Goal: Task Accomplishment & Management: Use online tool/utility

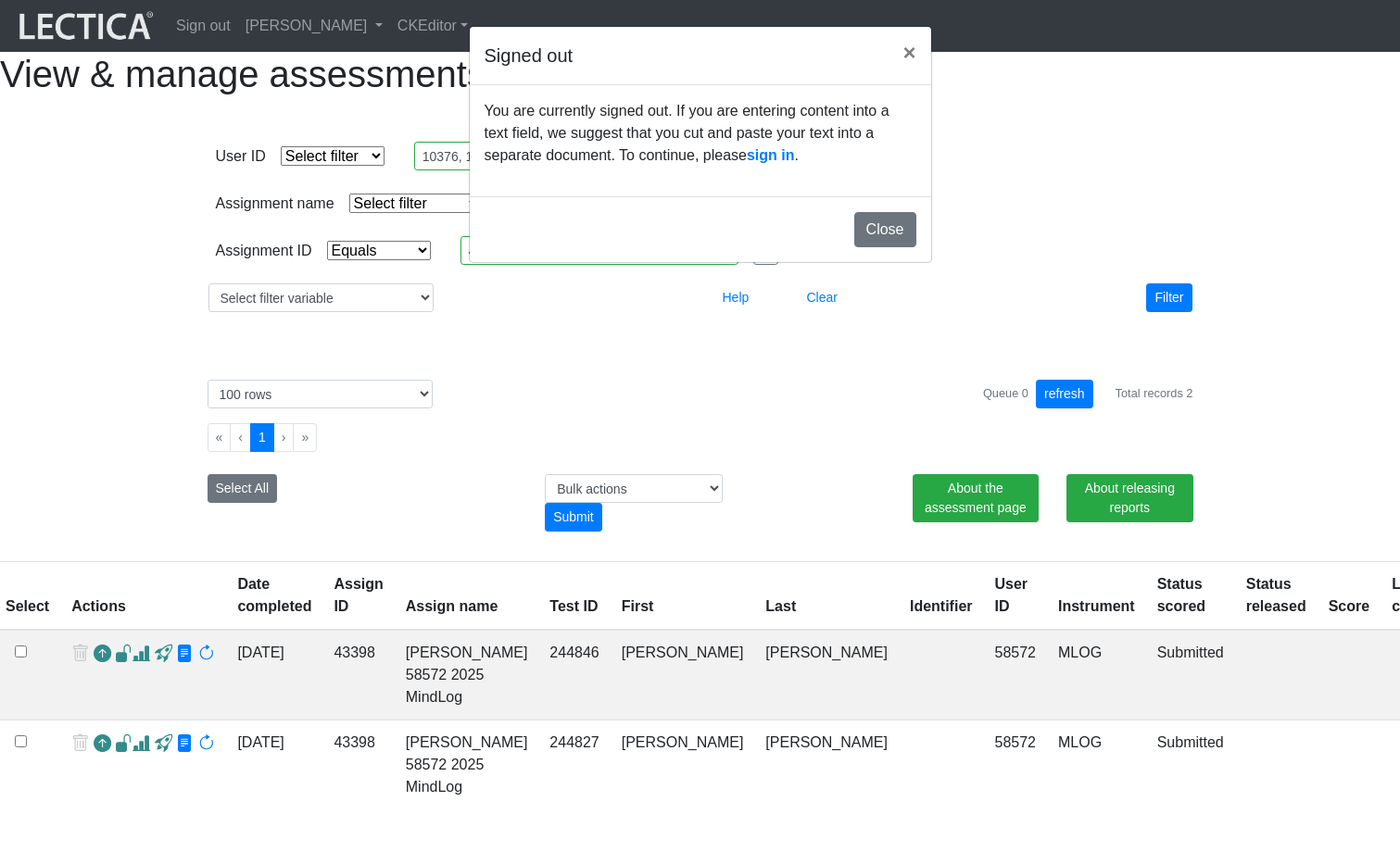
select select "equal"
select select "100"
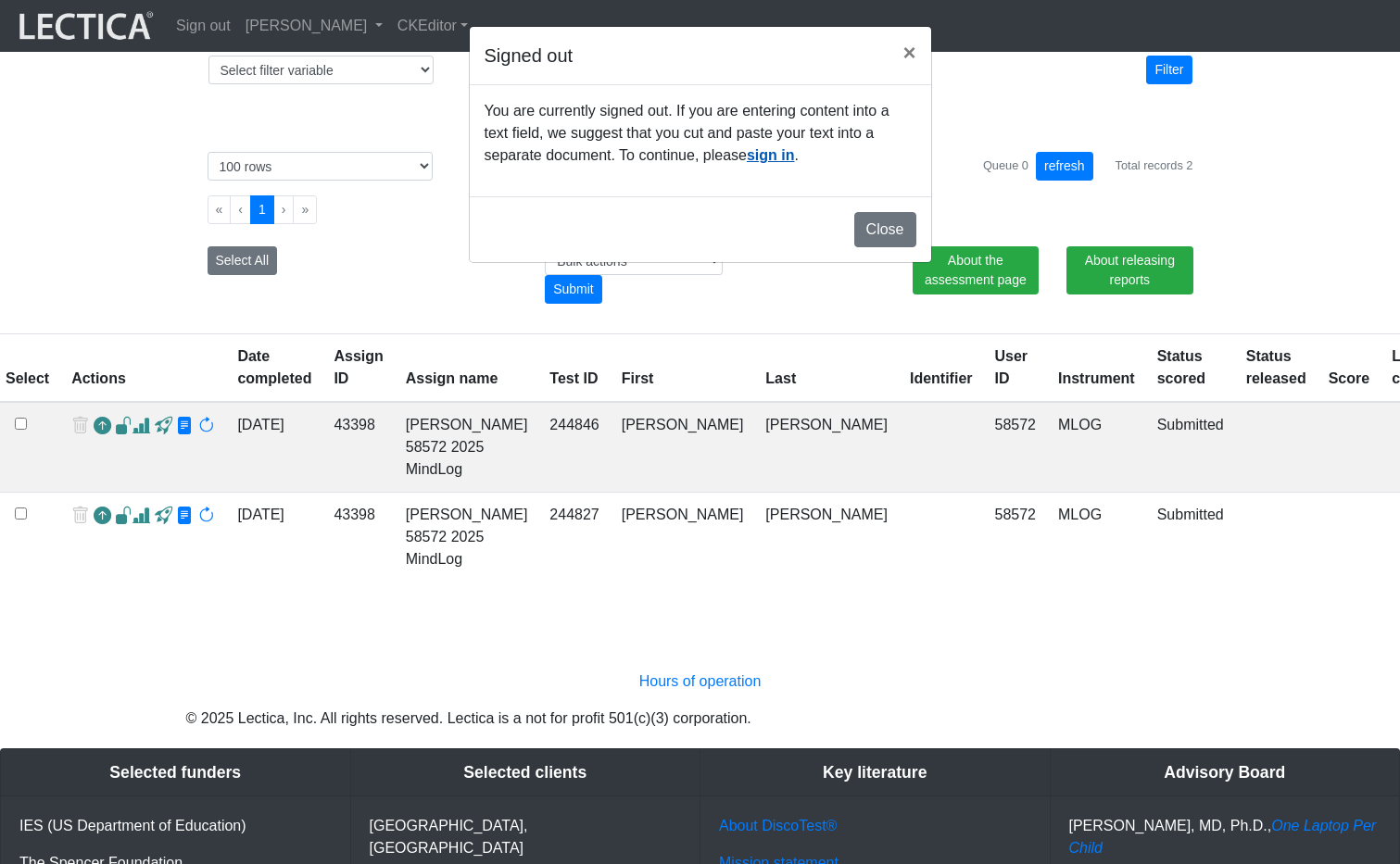
click at [747, 163] on link "sign in" at bounding box center [771, 154] width 48 height 16
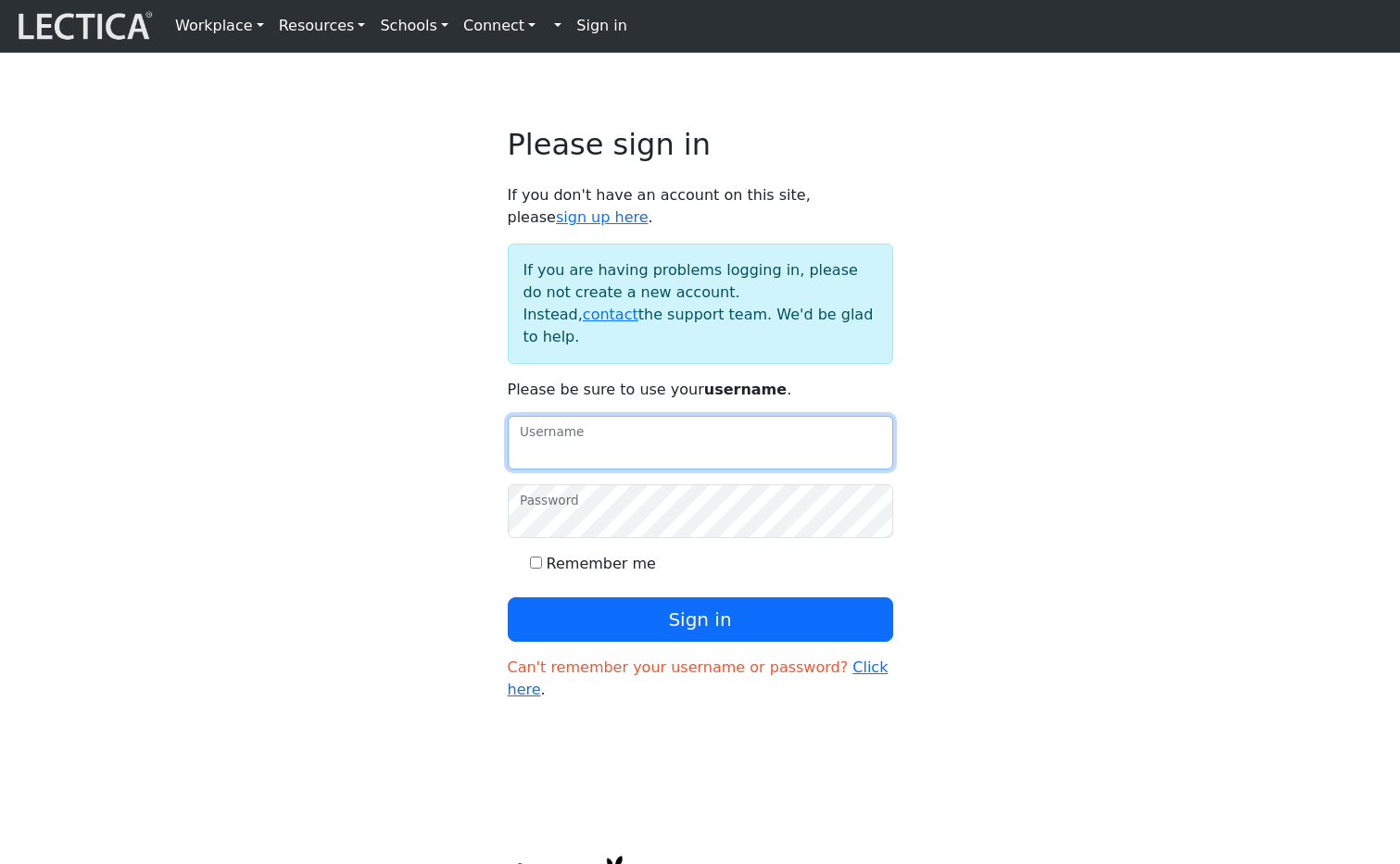
click at [578, 447] on input "Username" at bounding box center [700, 442] width 386 height 53
type input "amcorreia"
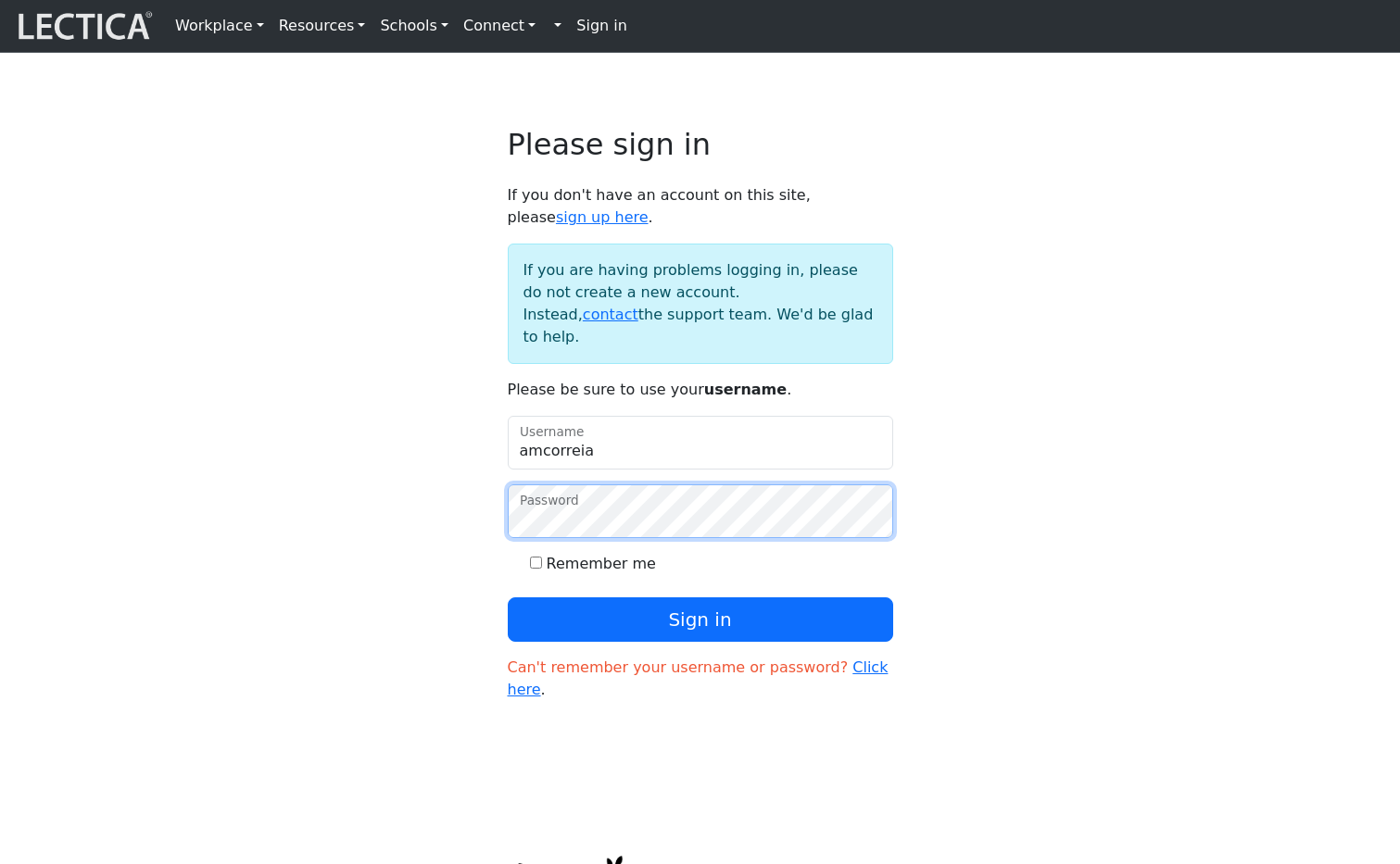
click at [508, 597] on button "Sign in" at bounding box center [700, 619] width 386 height 44
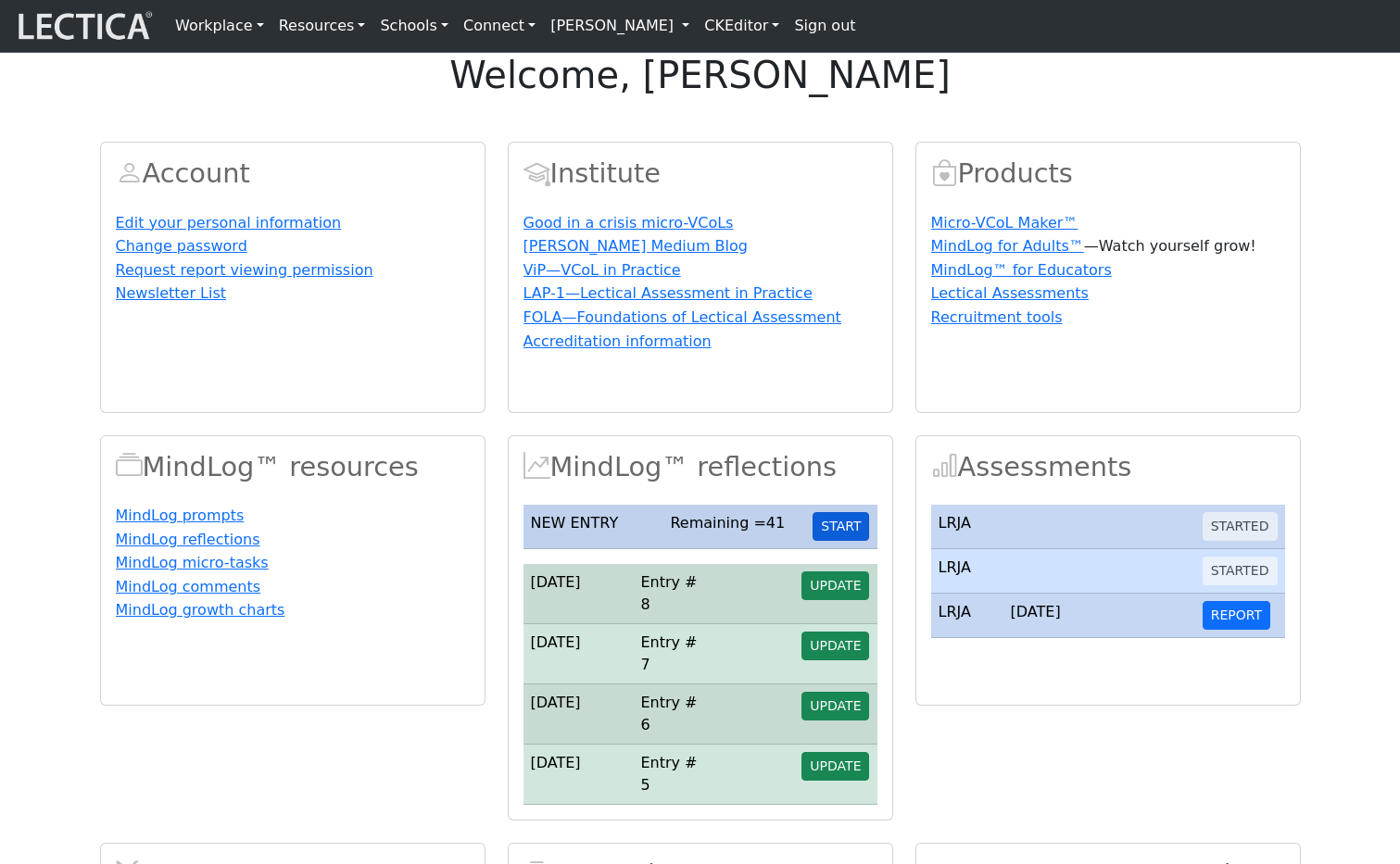
click at [845, 541] on button "START" at bounding box center [841, 526] width 56 height 29
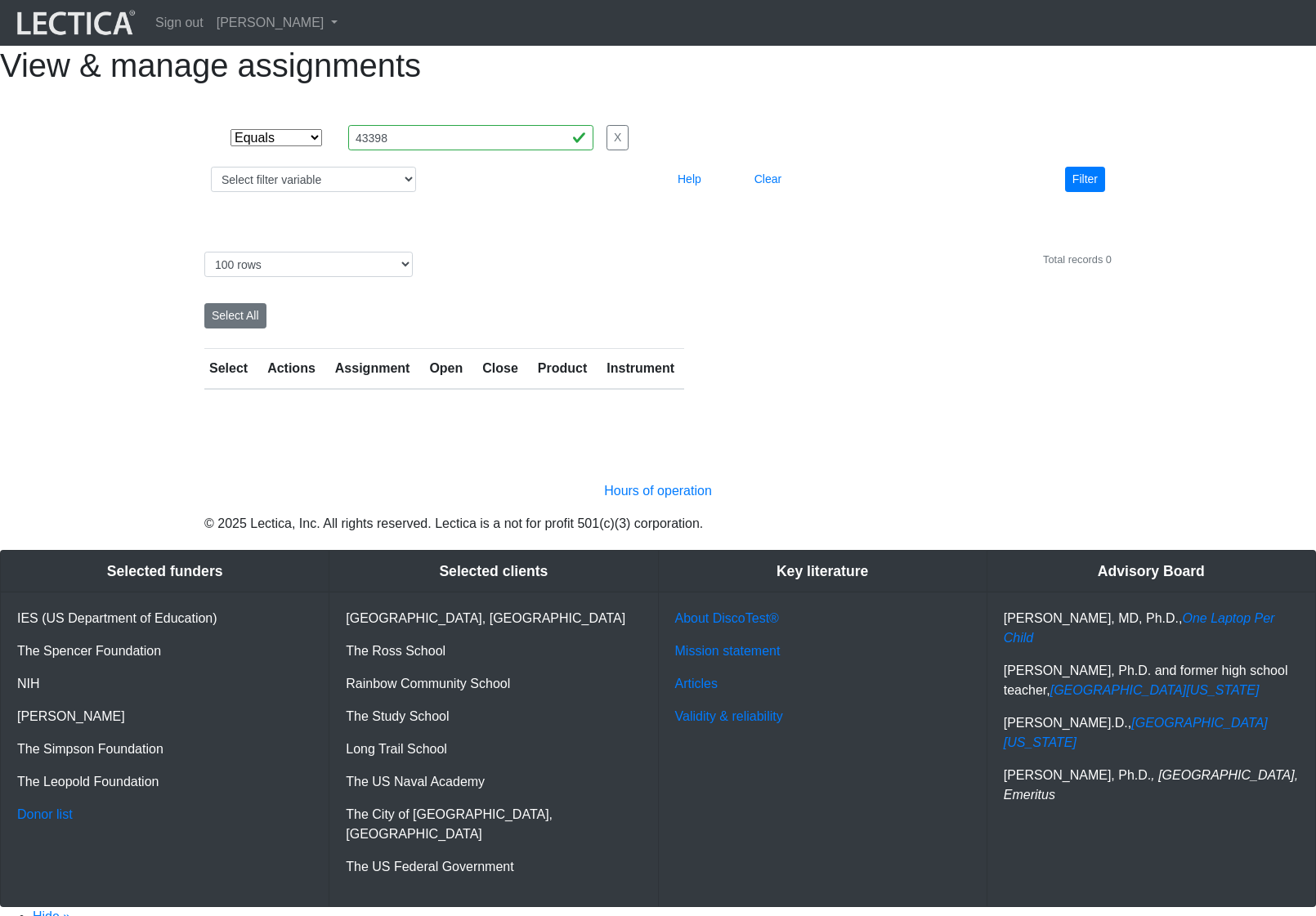
select select "equal"
select select "100"
click at [1165, 198] on div "Select filter Equals List Greater than Less than Search string 43398 X Select f…" at bounding box center [658, 158] width 1290 height 80
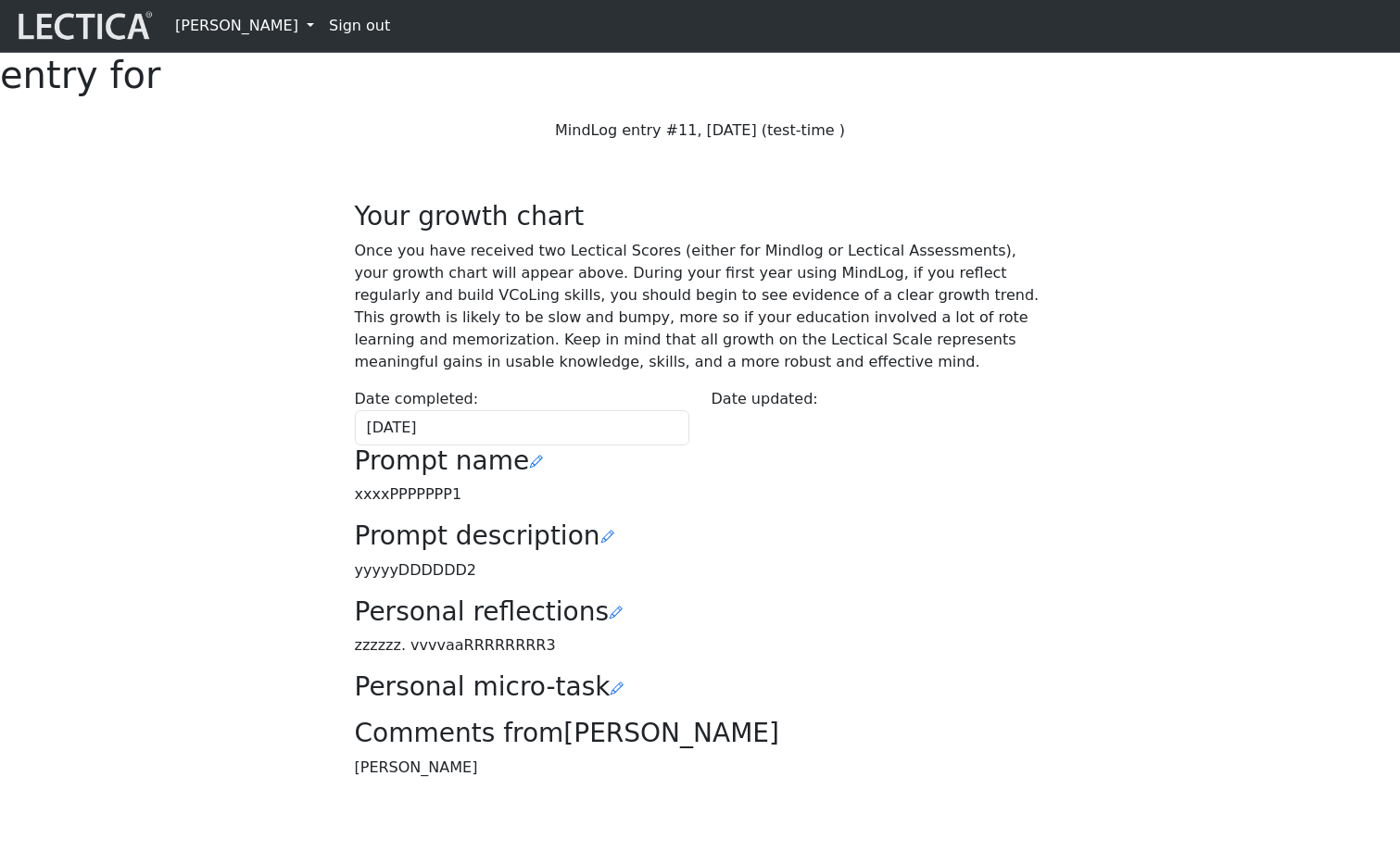
scroll to position [352, 0]
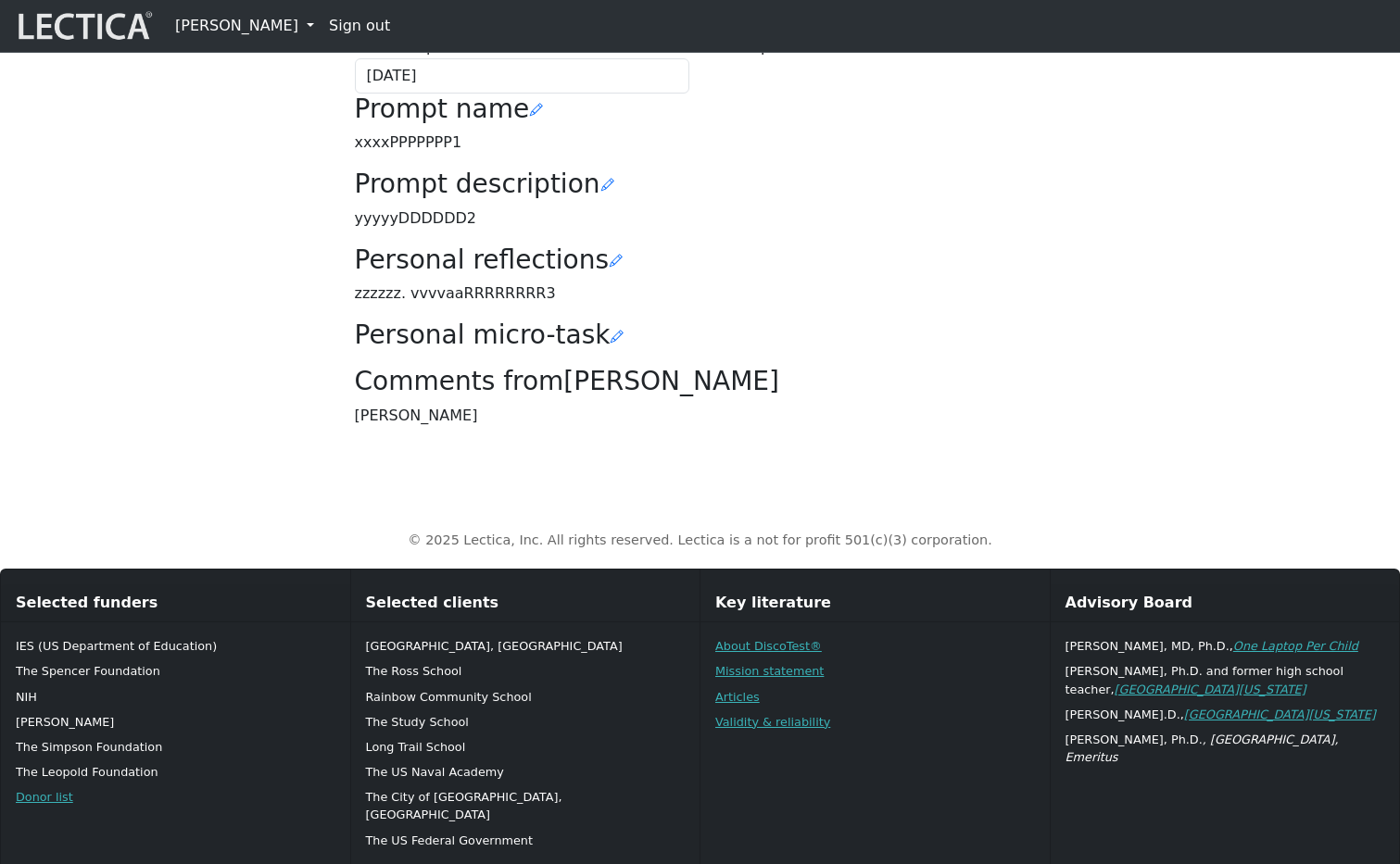
click at [270, 34] on link "Nicholas Maisano" at bounding box center [244, 26] width 154 height 37
click at [226, 77] on link "My Profile" at bounding box center [261, 66] width 153 height 22
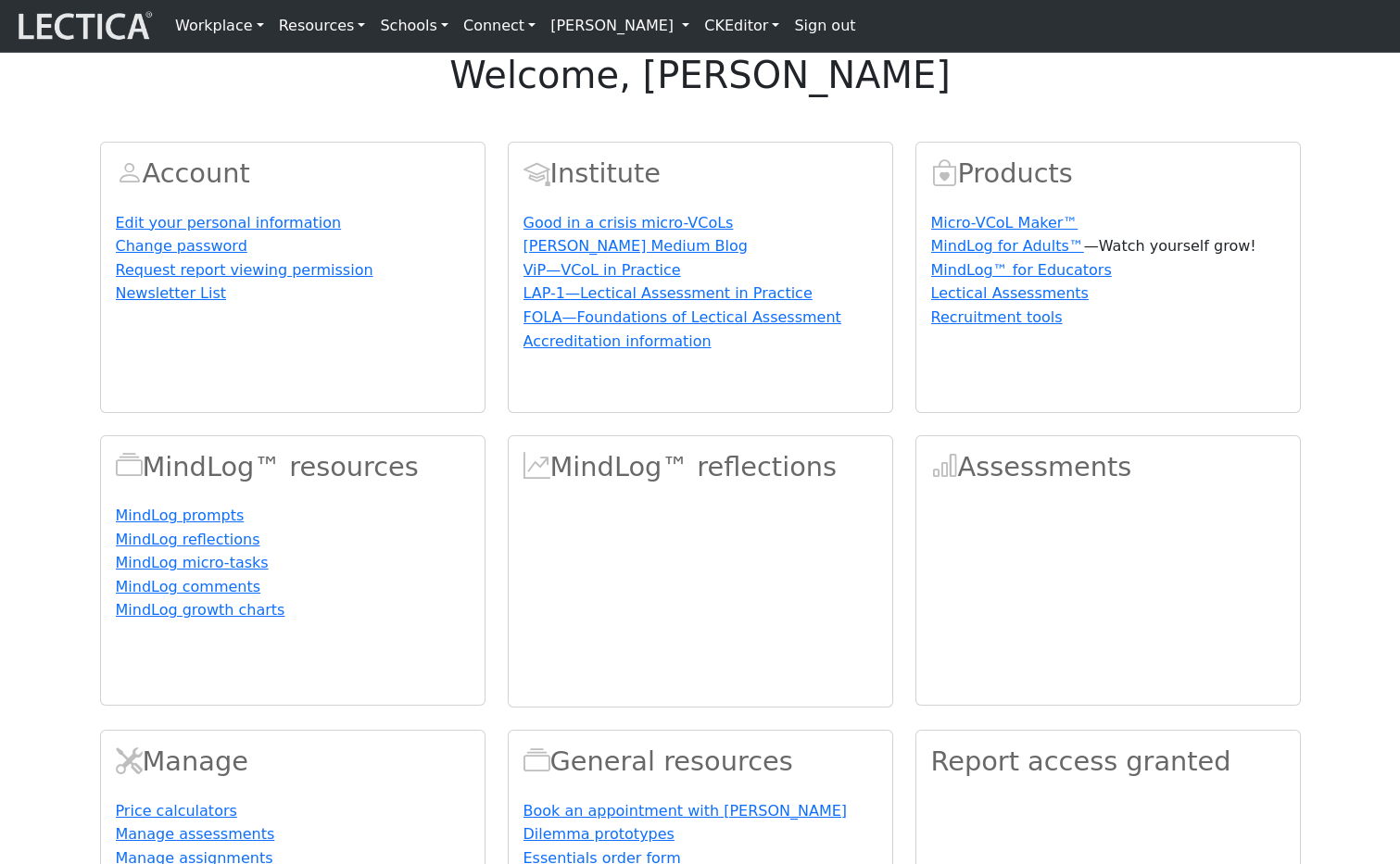
click at [656, 24] on link "[PERSON_NAME]" at bounding box center [620, 26] width 154 height 37
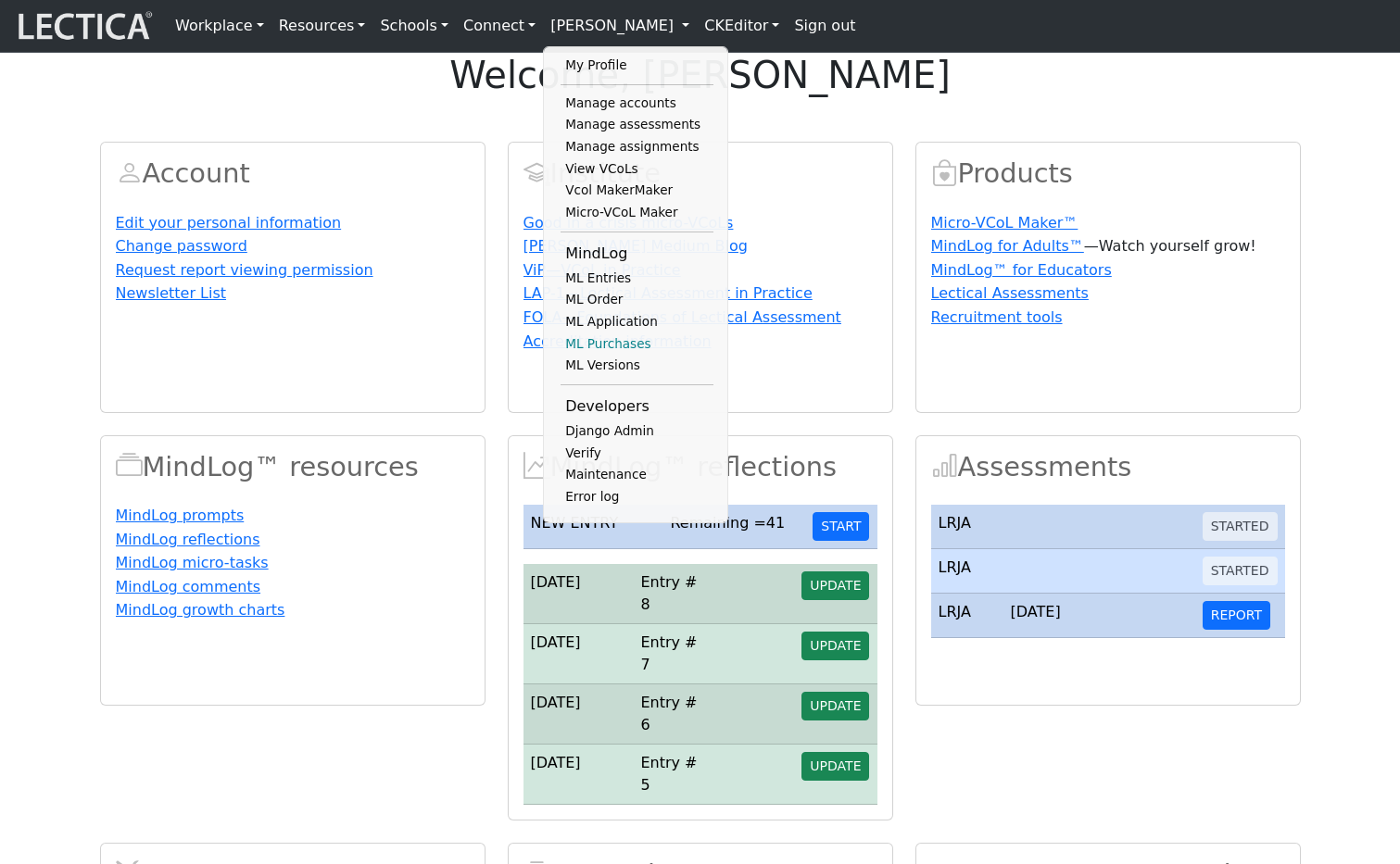
click at [601, 356] on link "ML Purchases" at bounding box center [637, 344] width 153 height 22
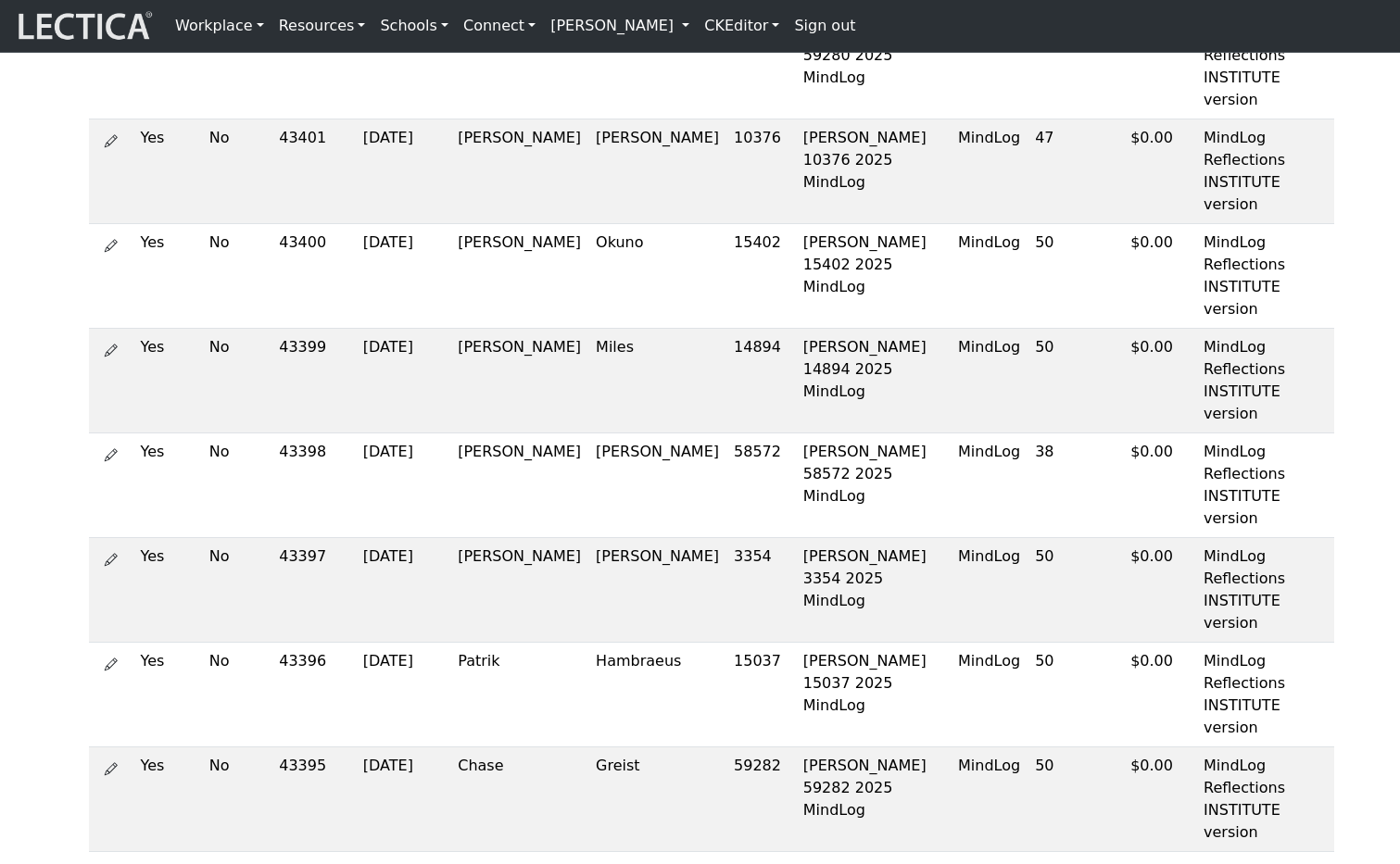
scroll to position [2678, 0]
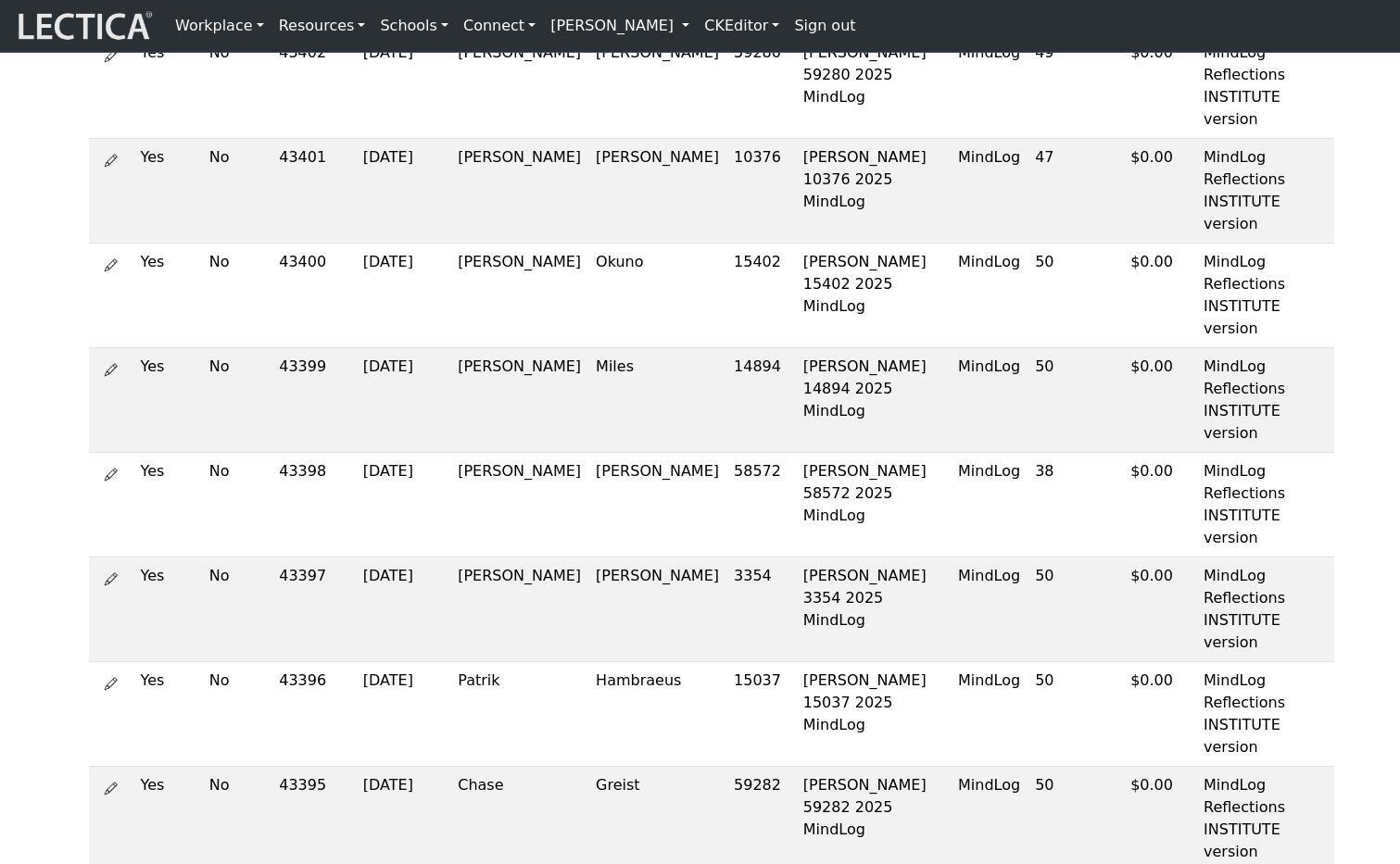
drag, startPoint x: 1276, startPoint y: 595, endPoint x: 1257, endPoint y: 598, distance: 19.2
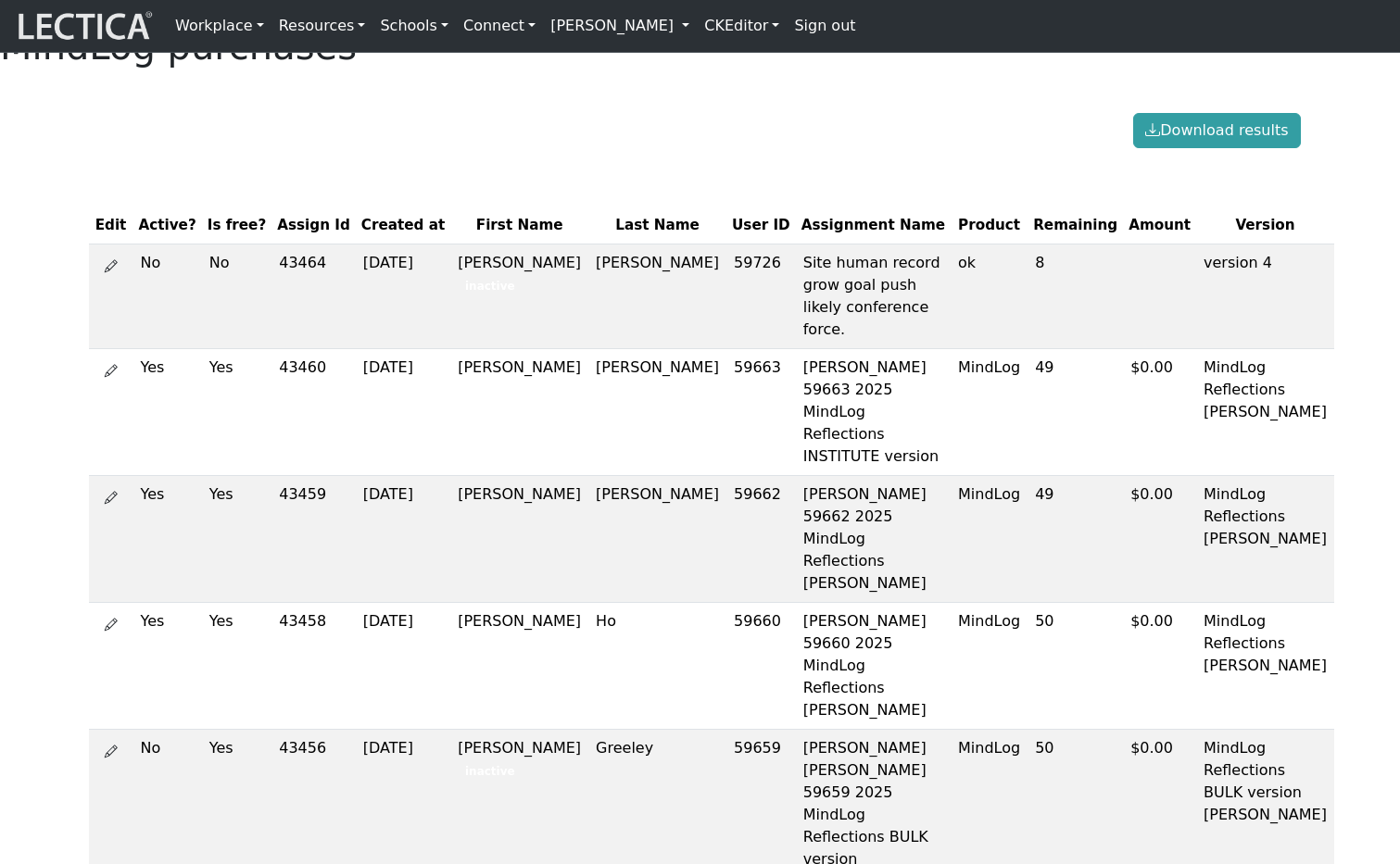
scroll to position [0, 0]
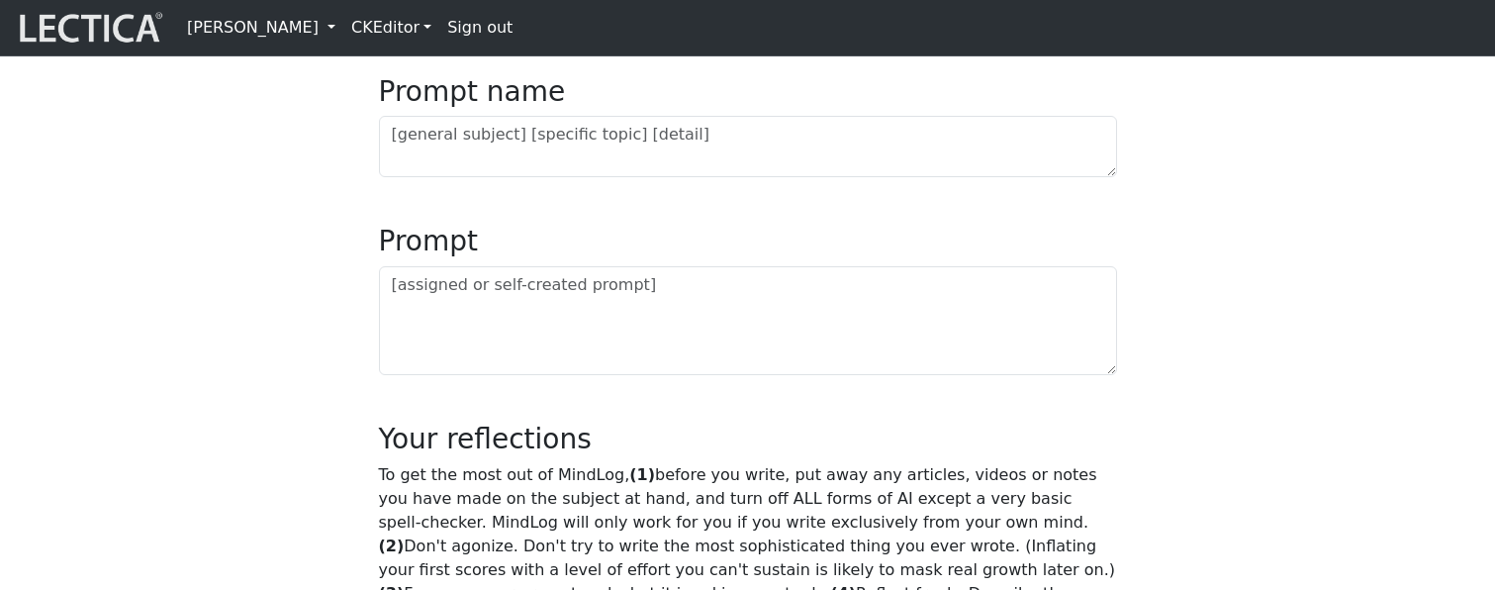
scroll to position [883, 0]
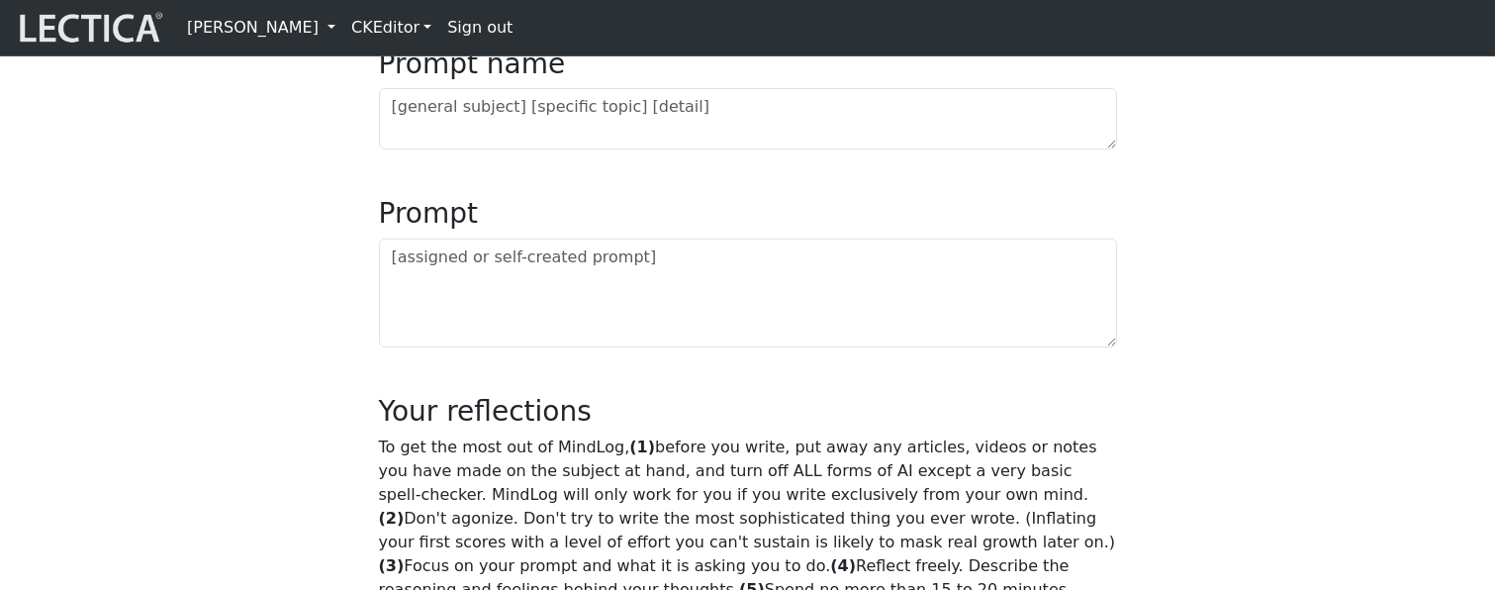
click at [225, 444] on div "MindLog is a tool for reflecting on and learning from life experience. It's des…" at bounding box center [748, 489] width 1306 height 2315
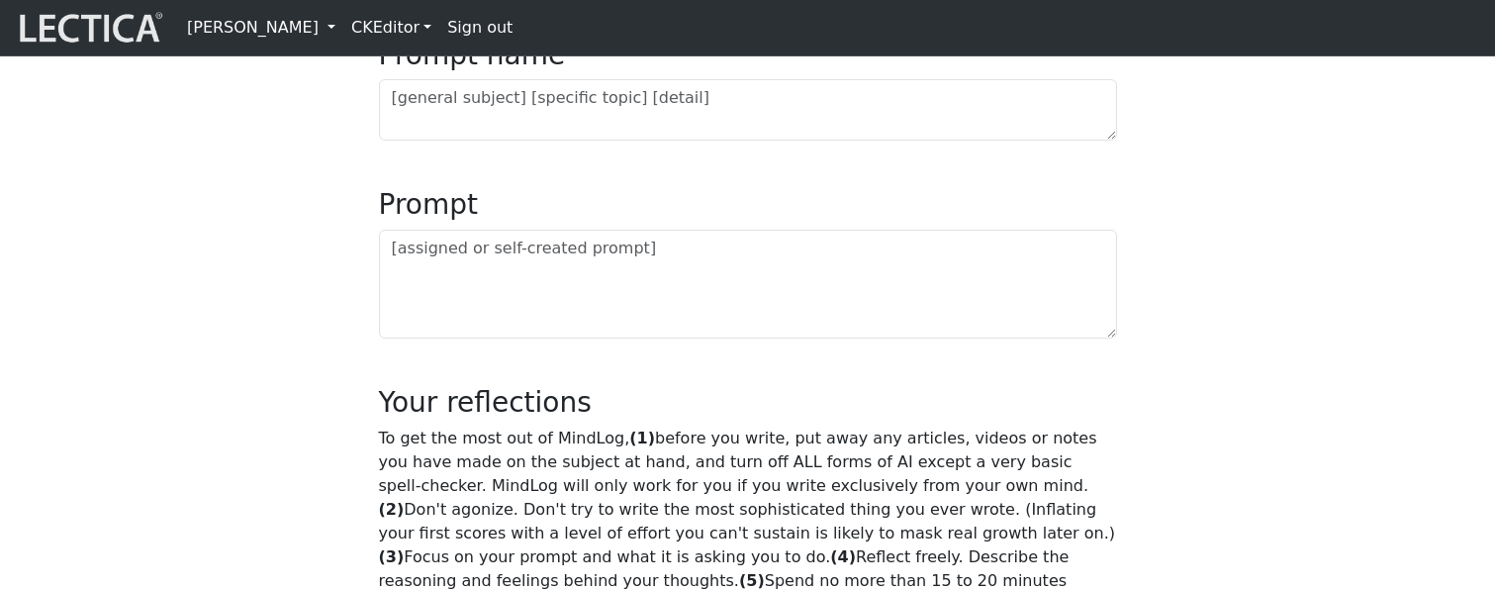
scroll to position [883, 0]
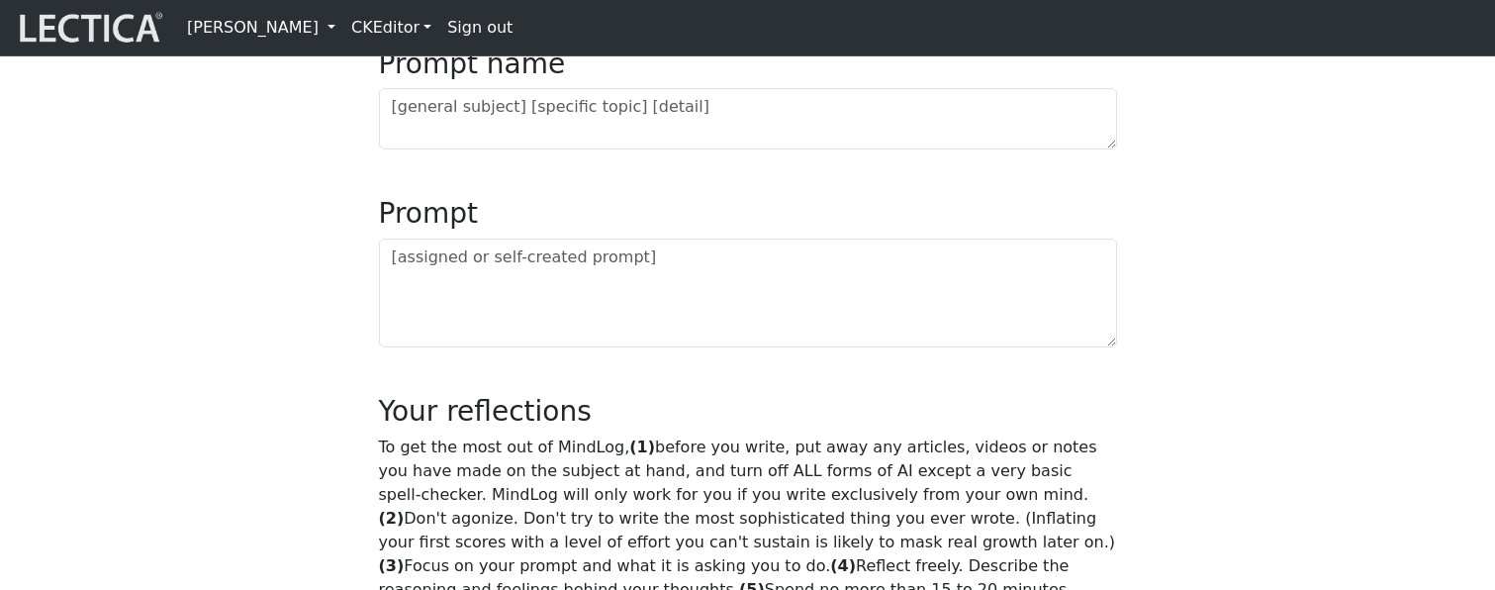
click at [1331, 272] on div "MindLog is a tool for reflecting on and learning from life experience. It's des…" at bounding box center [748, 489] width 1306 height 2315
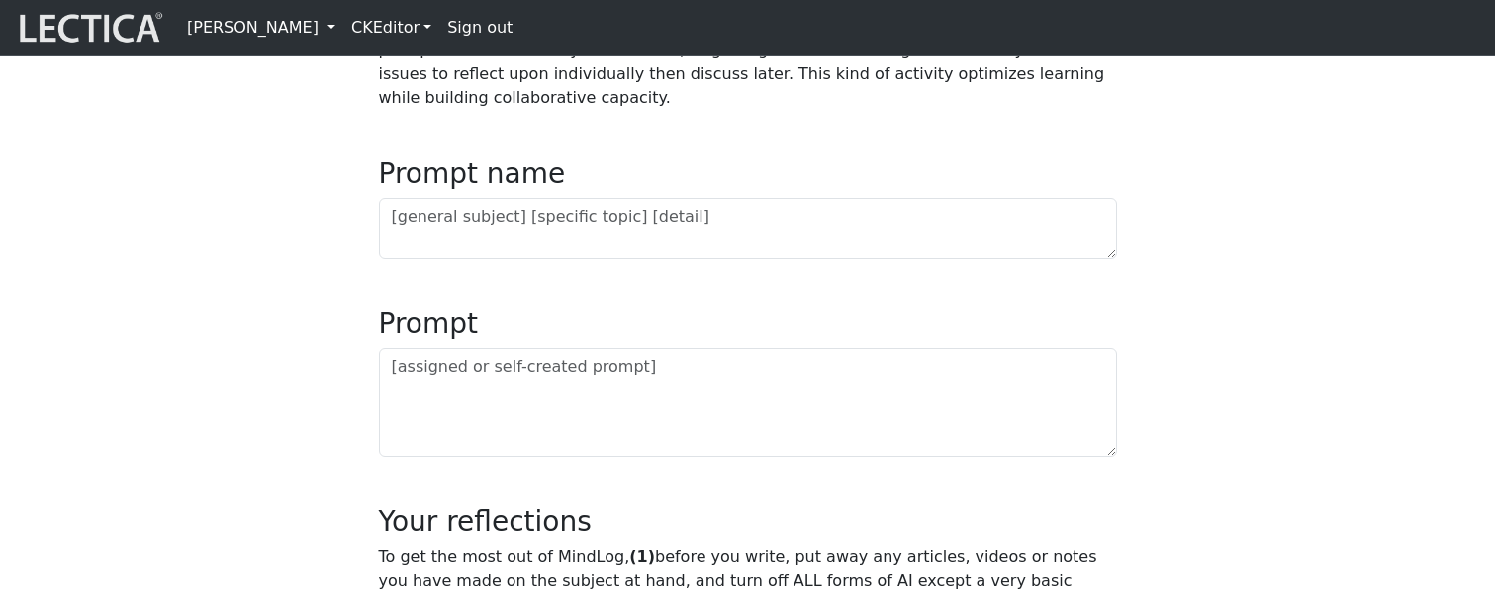
scroll to position [770, 0]
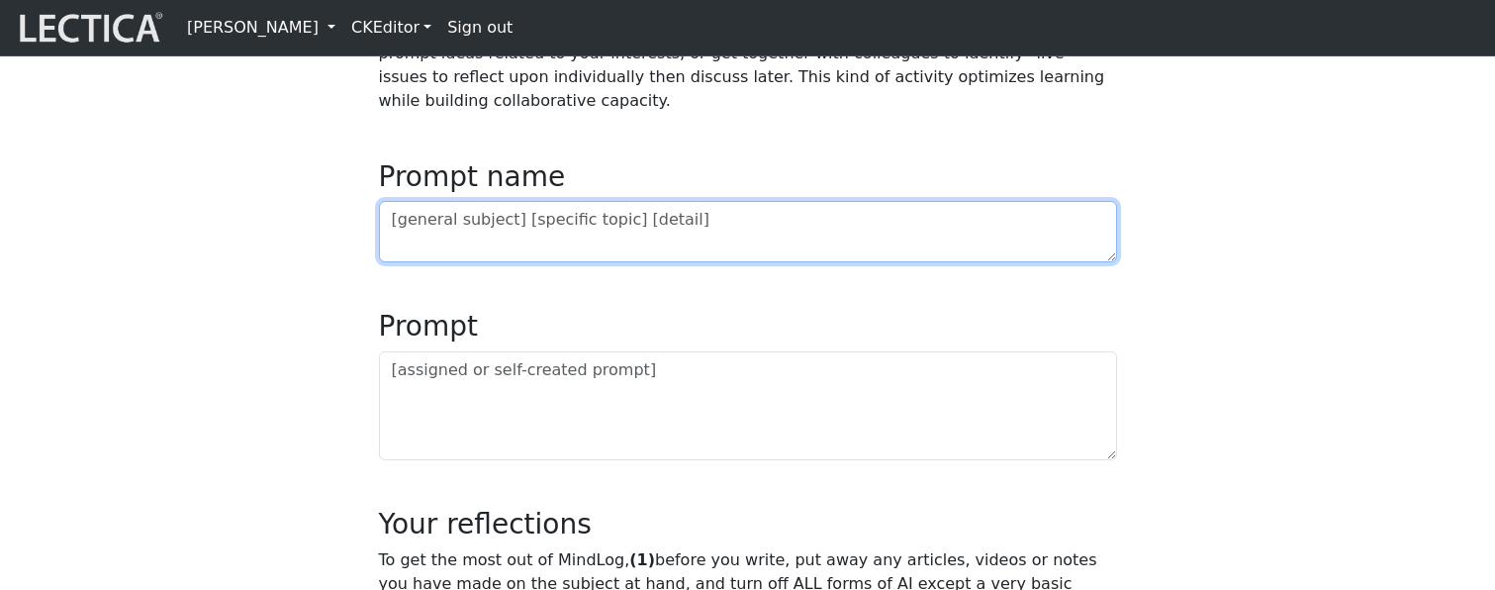
click at [431, 262] on textarea at bounding box center [748, 231] width 738 height 61
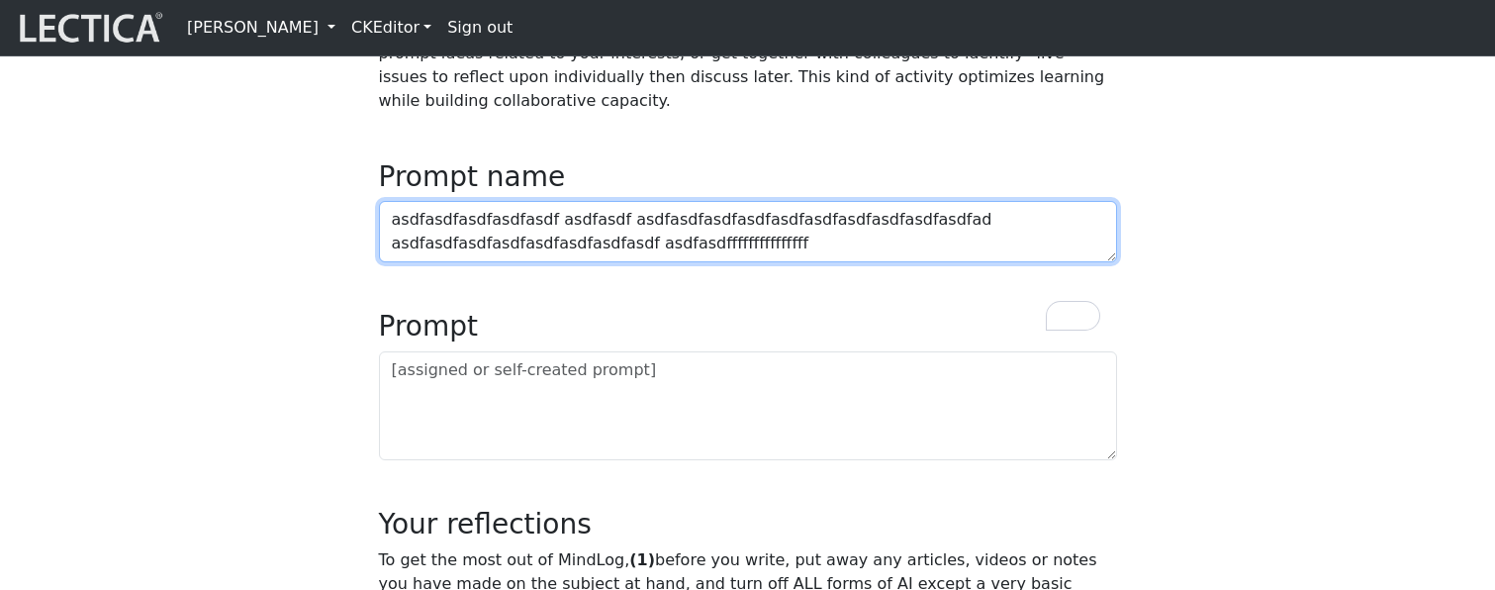
type textarea "asdfasdfasdfasdfasdf asdfasdf asdfasdfasdfasdfasdfasdfasdfasdfasdfasdfad asdfas…"
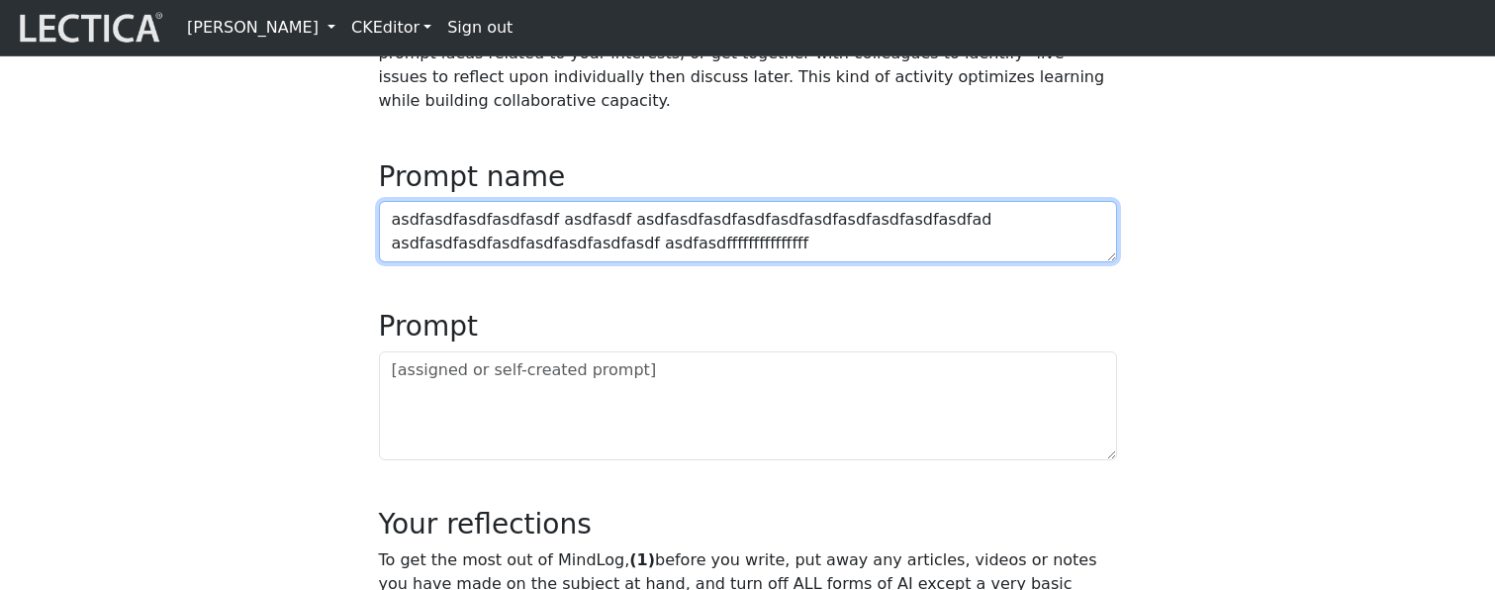
click at [844, 262] on textarea "asdfasdfasdfasdfasdf asdfasdf asdfasdfasdfasdfasdfasdfasdfasdfasdfasdfad asdfas…" at bounding box center [748, 231] width 738 height 61
type textarea "asdfasdfasdfasdfasdf asdfasdf asdfasdfasdfasdfasdfasdfasdfasdfasdfasdfad asdfas…"
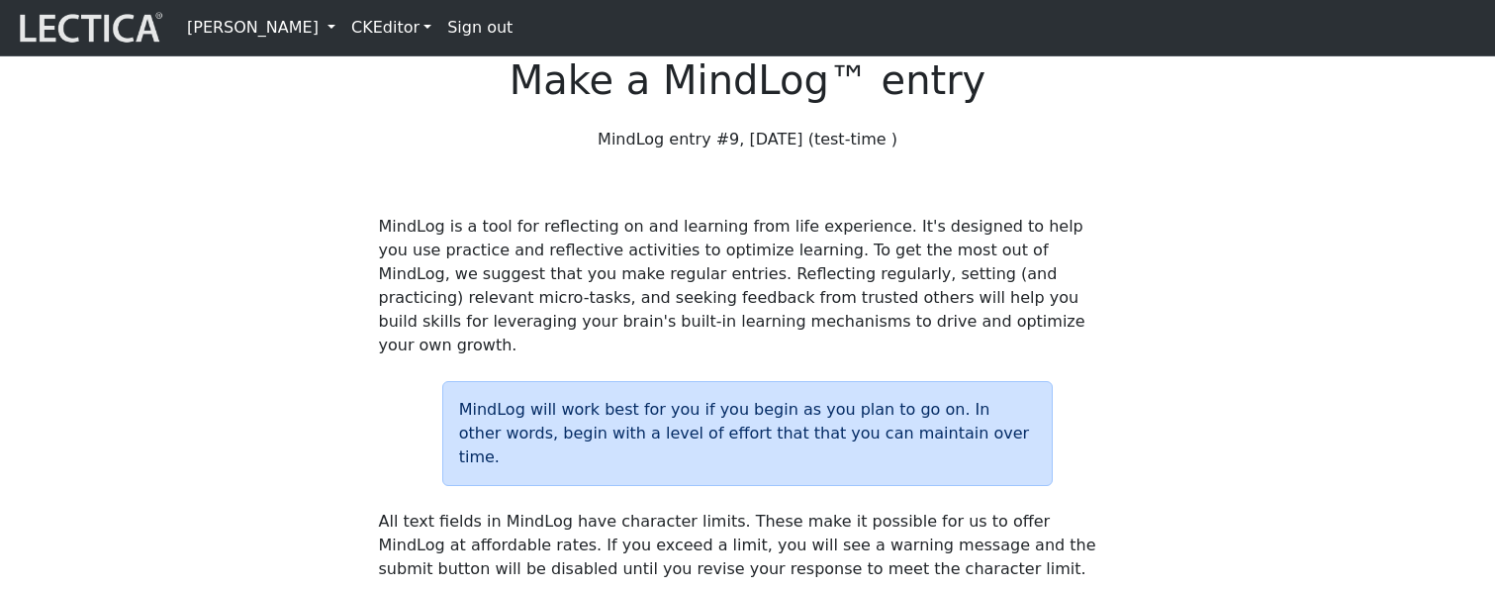
scroll to position [770, 0]
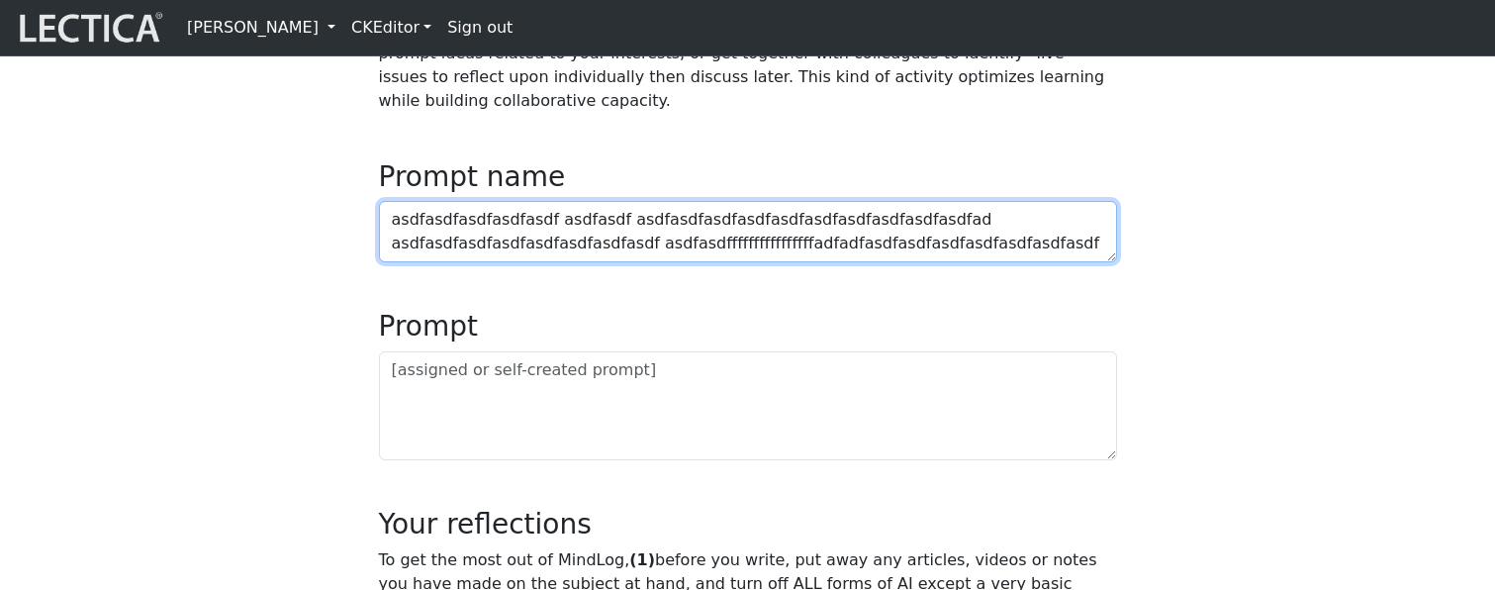
click at [1058, 262] on textarea "asdfasdfasdfasdfasdf asdfasdf asdfasdfasdfasdfasdfasdfasdfasdfasdfasdfad asdfas…" at bounding box center [748, 231] width 738 height 61
type textarea "asdfasdfasdfasdfasdf asdfasdf asdfasdfasdfasdfasdfasdfasdfasdfasdfasdfad asdfas…"
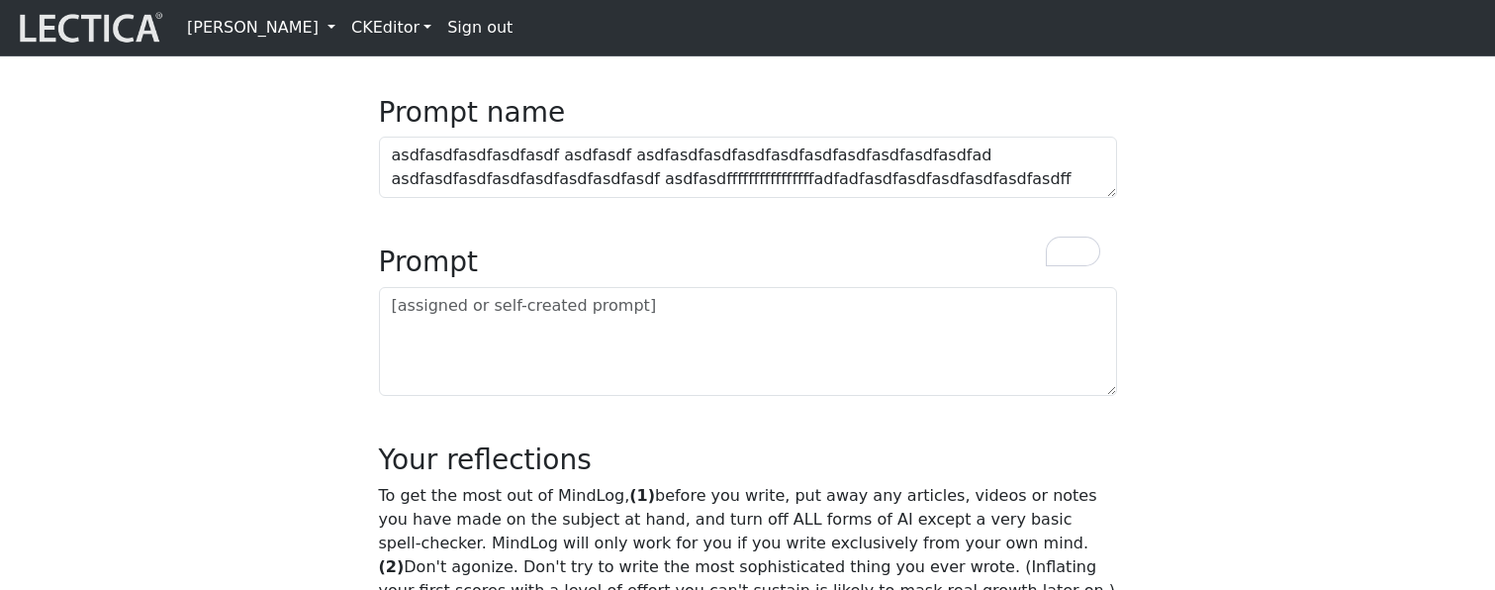
scroll to position [838, 0]
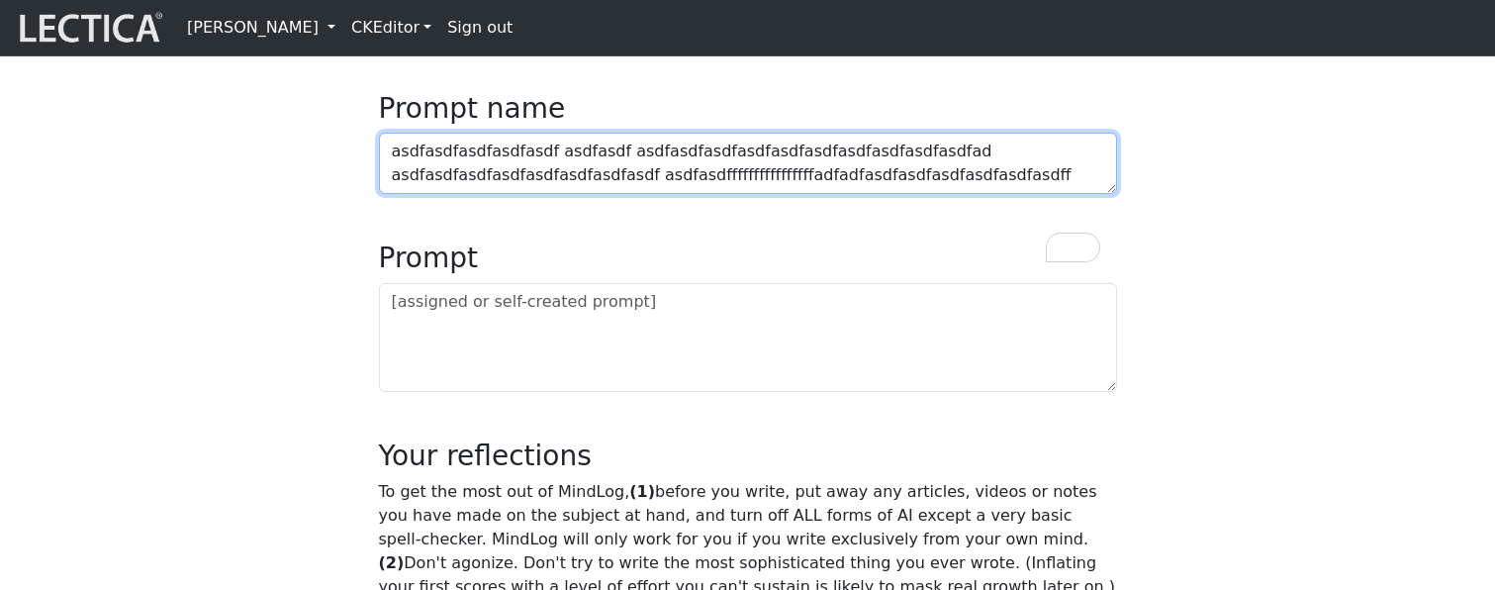
click at [585, 194] on textarea "asdfasdfasdfasdfasdf asdfasdf asdfasdfasdfasdfasdfasdfasdfasdfasdfasdfad asdfas…" at bounding box center [748, 163] width 738 height 61
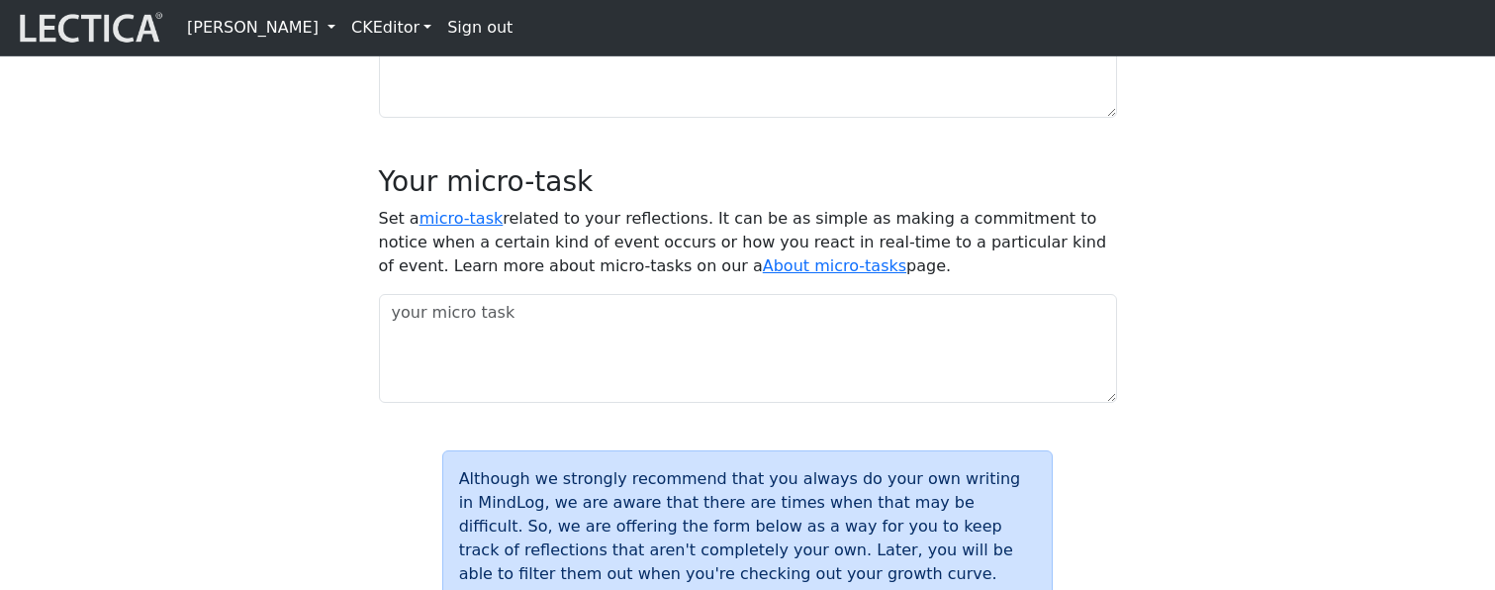
scroll to position [1600, 0]
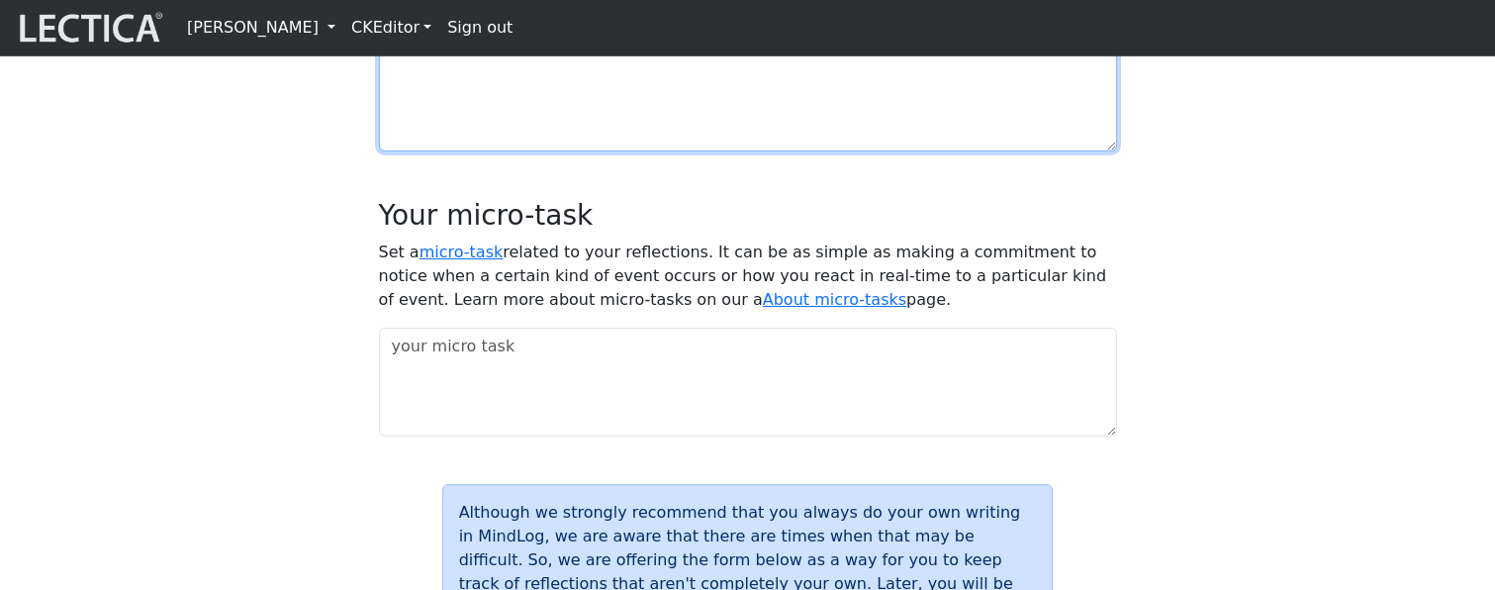
click at [547, 151] on textarea at bounding box center [748, 50] width 738 height 204
paste textarea "asdfasdfasdfasdfasdf asdfasdf asdfasdfasdfasdfasdfasdfasdfasdfasdfasdfad asdfas…"
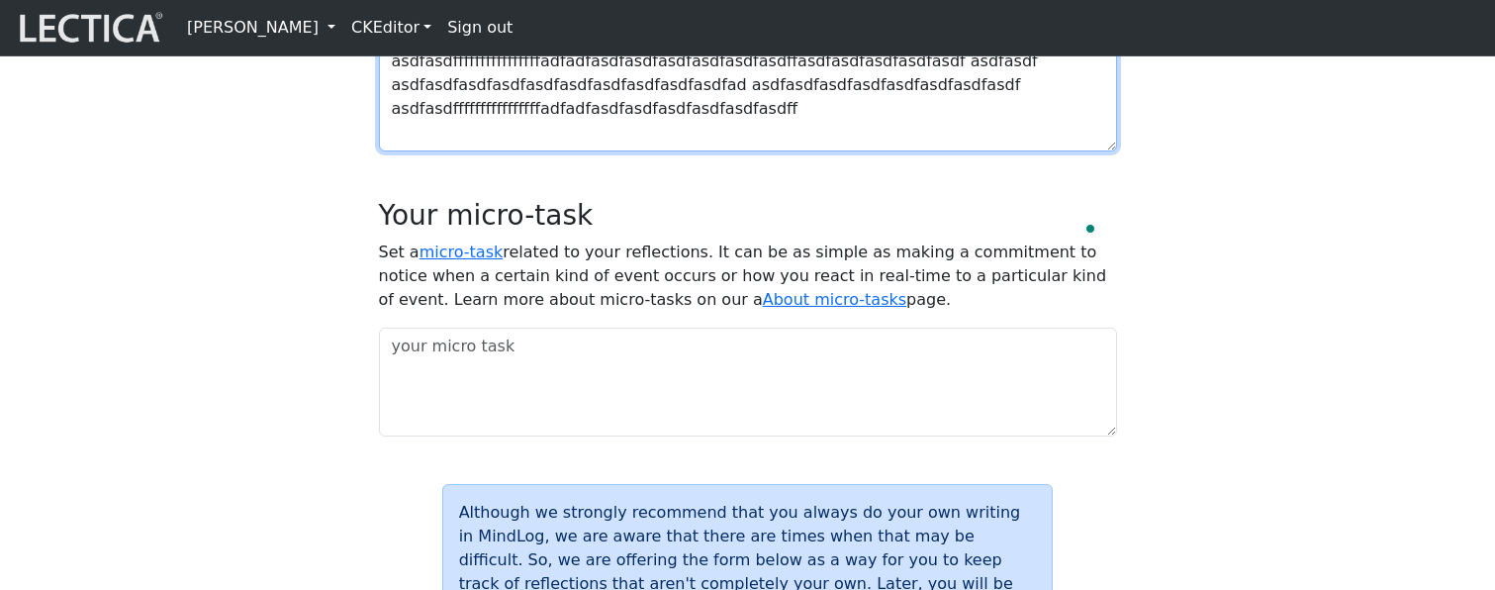
paste textarea "asdfasdfasdfasdfasdf asdfasdf asdfasdfasdfasdfasdfasdfasdfasdfasdfasdfad asdfas…"
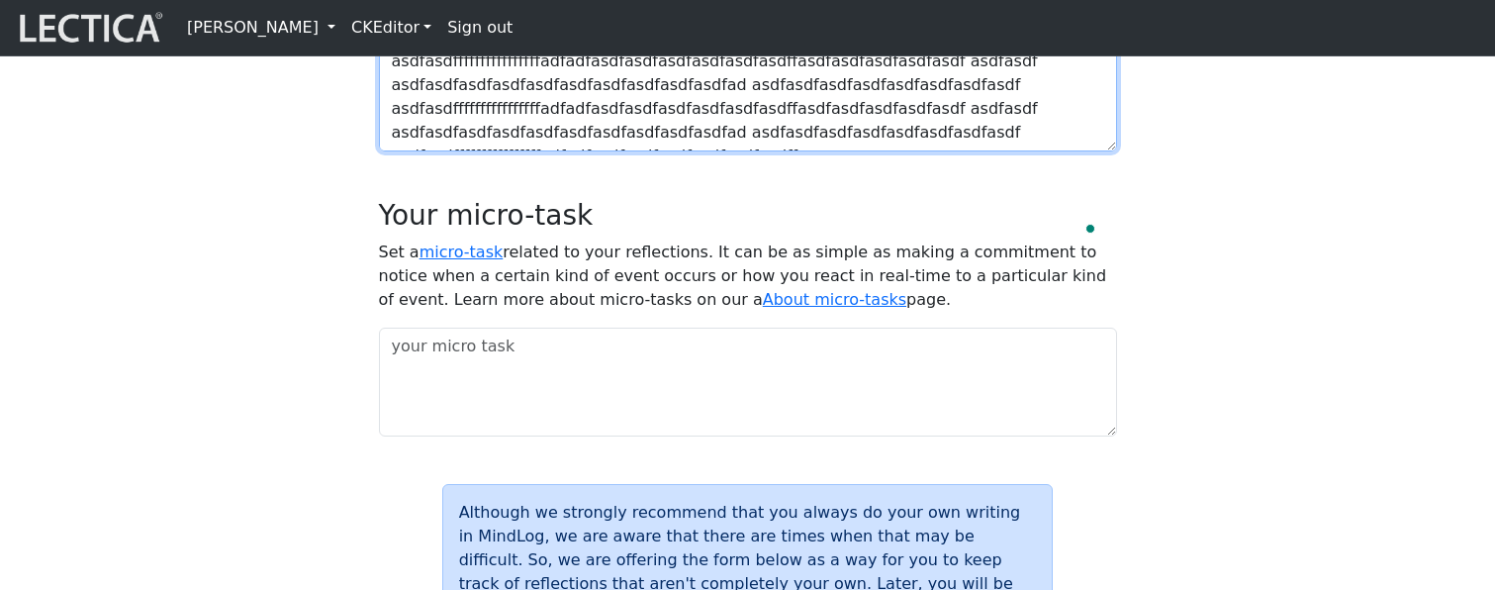
scroll to position [16, 0]
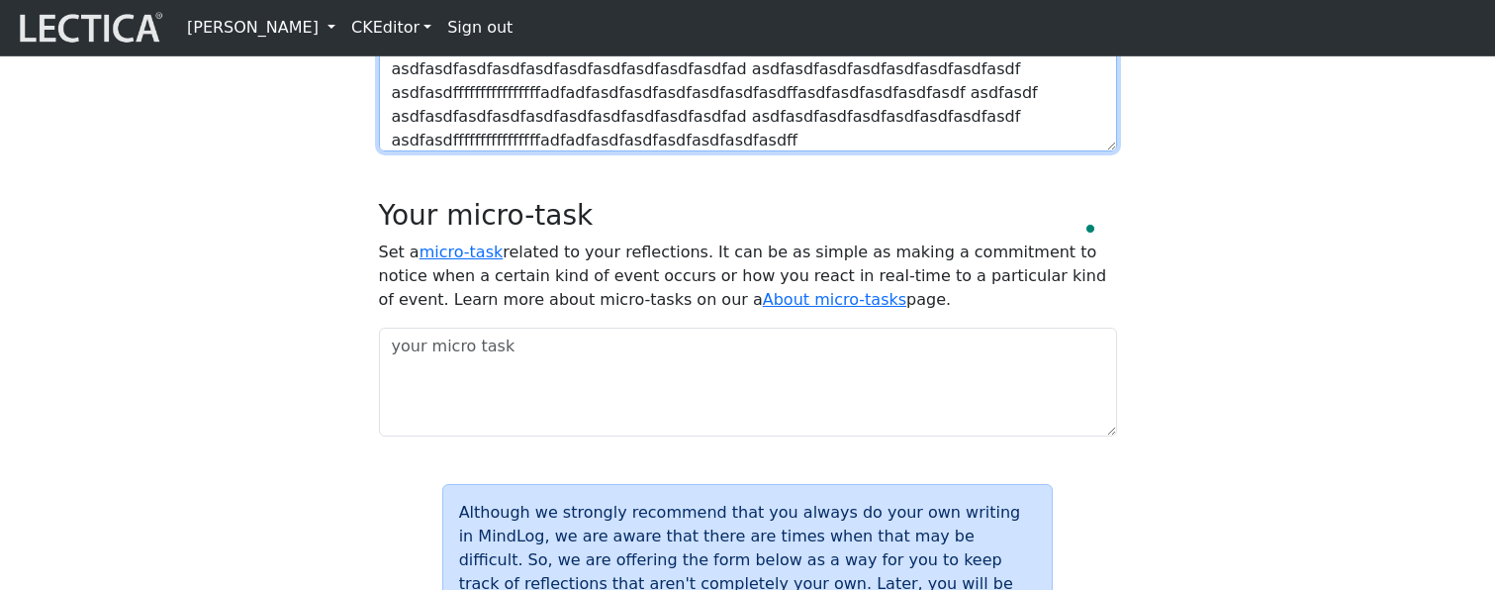
paste textarea "asdfasdfasdfasdfasdf asdfasdf asdfasdfasdfasdfasdfasdfasdfasdfasdfasdfad asdfas…"
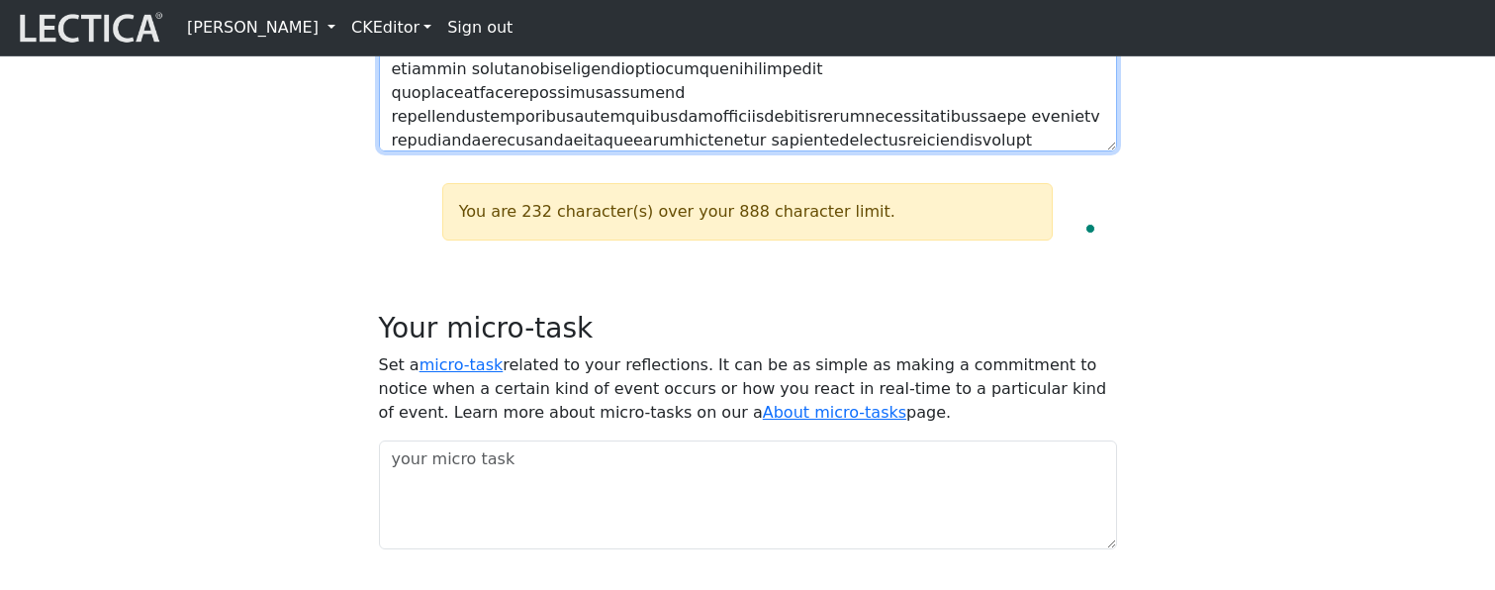
scroll to position [158, 0]
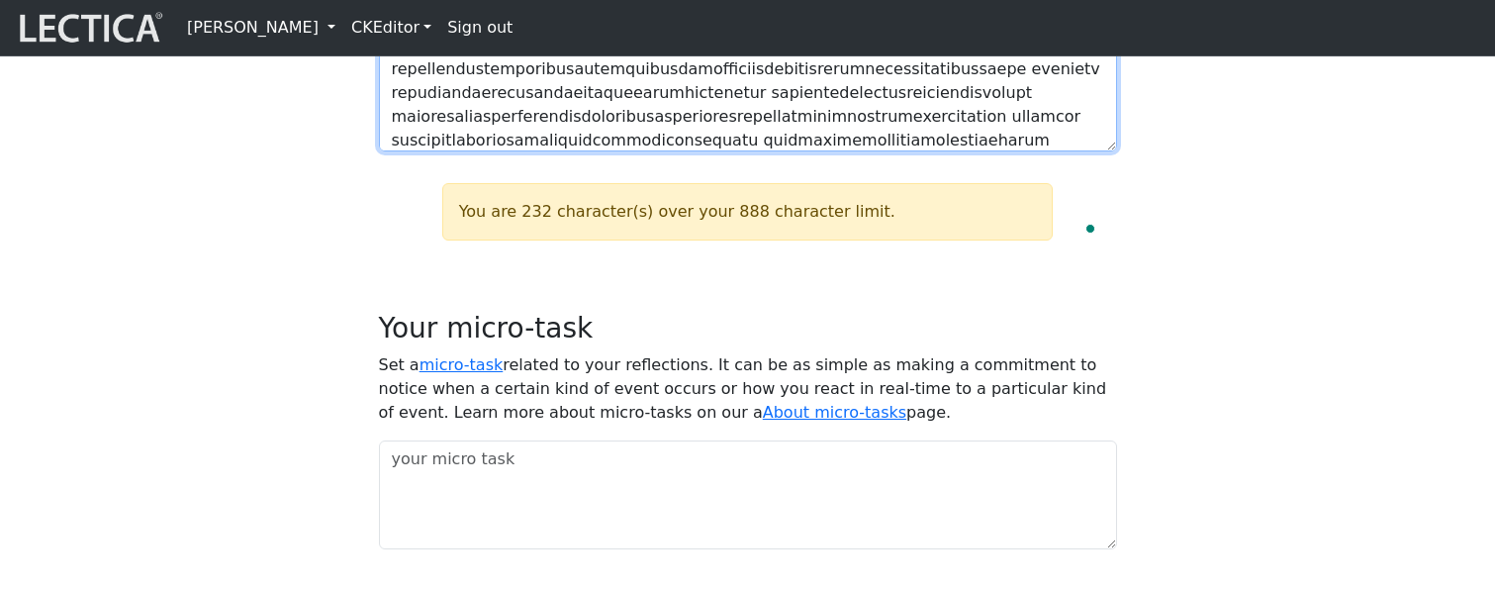
paste textarea "asdfasdfasdfasdfasdf asdfasdf asdfasdfasdfasdfasdfasdfasdfasdfasdfasdfad asdfas…"
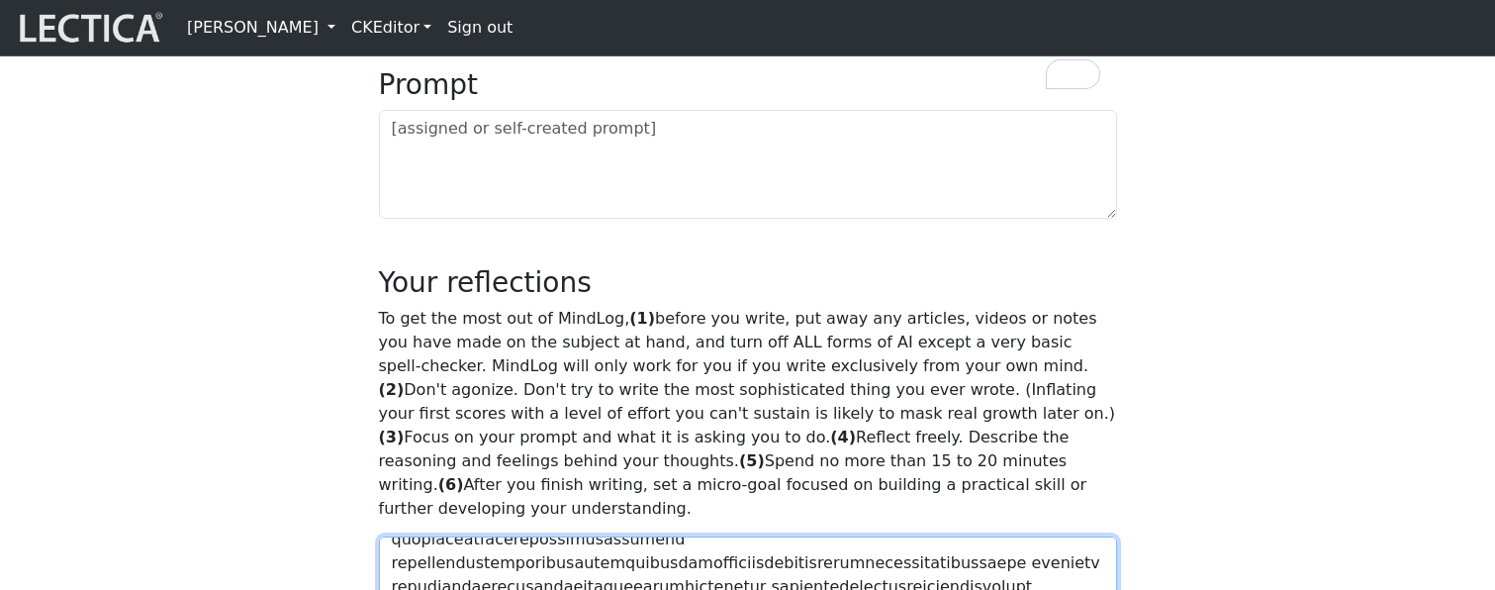
scroll to position [1005, 0]
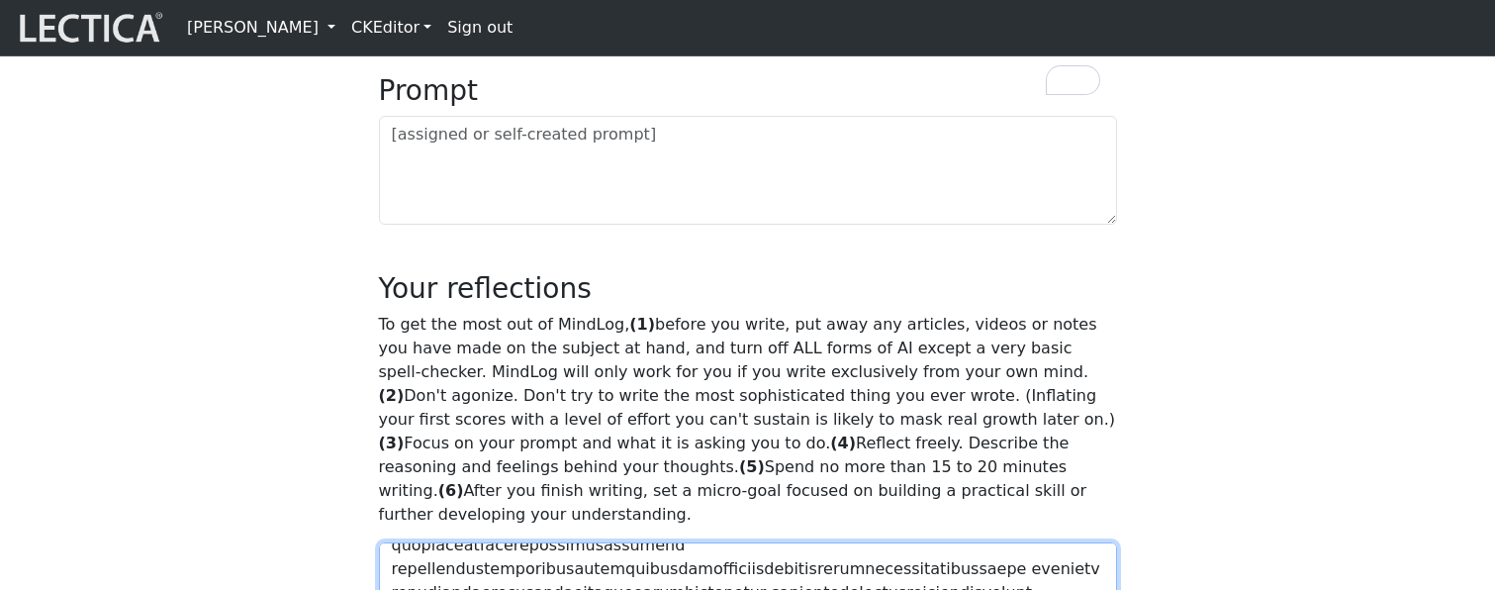
type textarea "asdfasdfasdfasdfasdf asdfasdf asdfasdfasdfasdfasdfasdfasdfasdfasdfasdfad asdfas…"
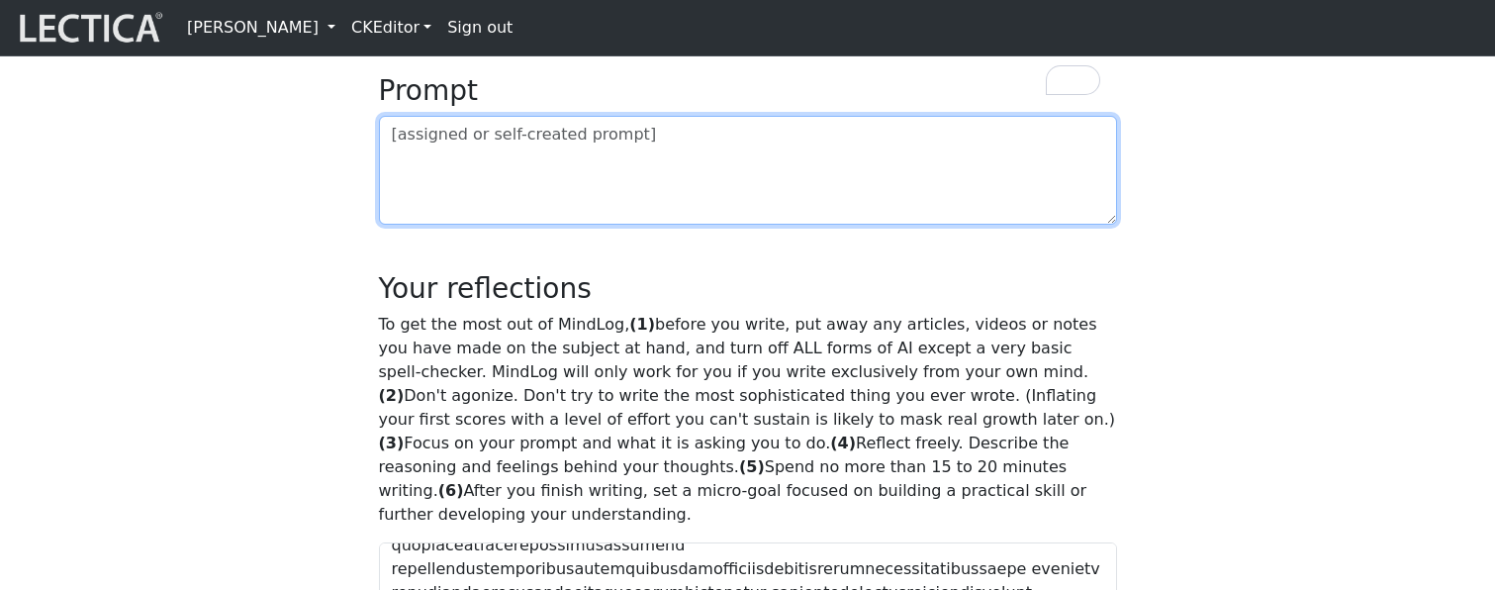
click at [506, 225] on textarea at bounding box center [748, 170] width 738 height 109
paste textarea "asdfasdfasdfasdfasdf asdfasdf asdfasdfasdfasdfasdfasdfasdfasdfasdfasdfad asdfas…"
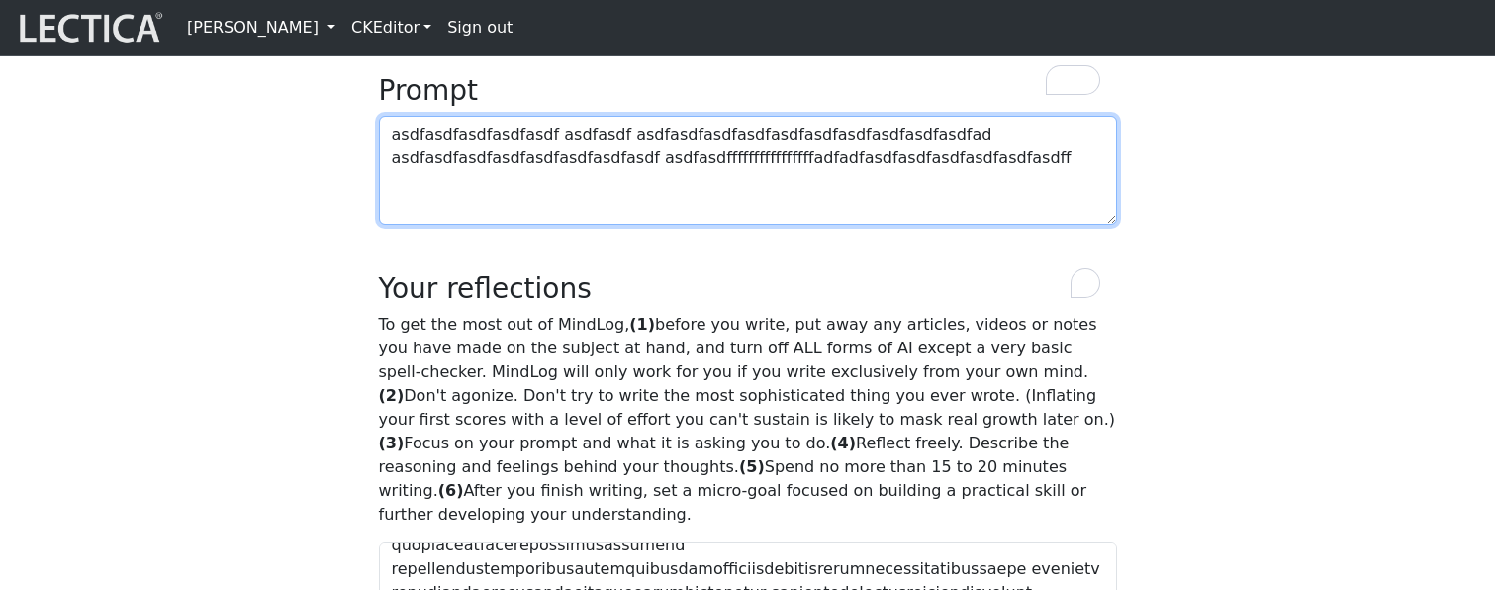
paste textarea "asdfasdfasdfasdfasdf asdfasdf asdfasdfasdfasdfasdfasdfasdfasdfasdfasdfad asdfas…"
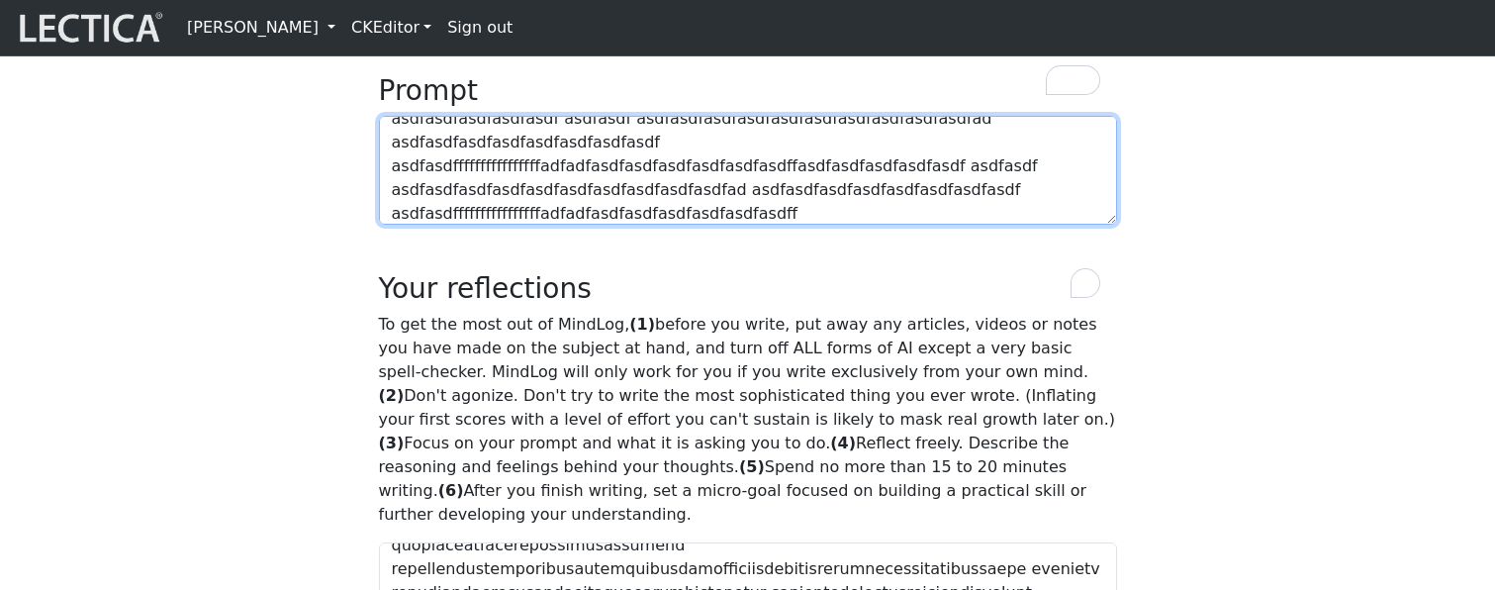
scroll to position [16, 0]
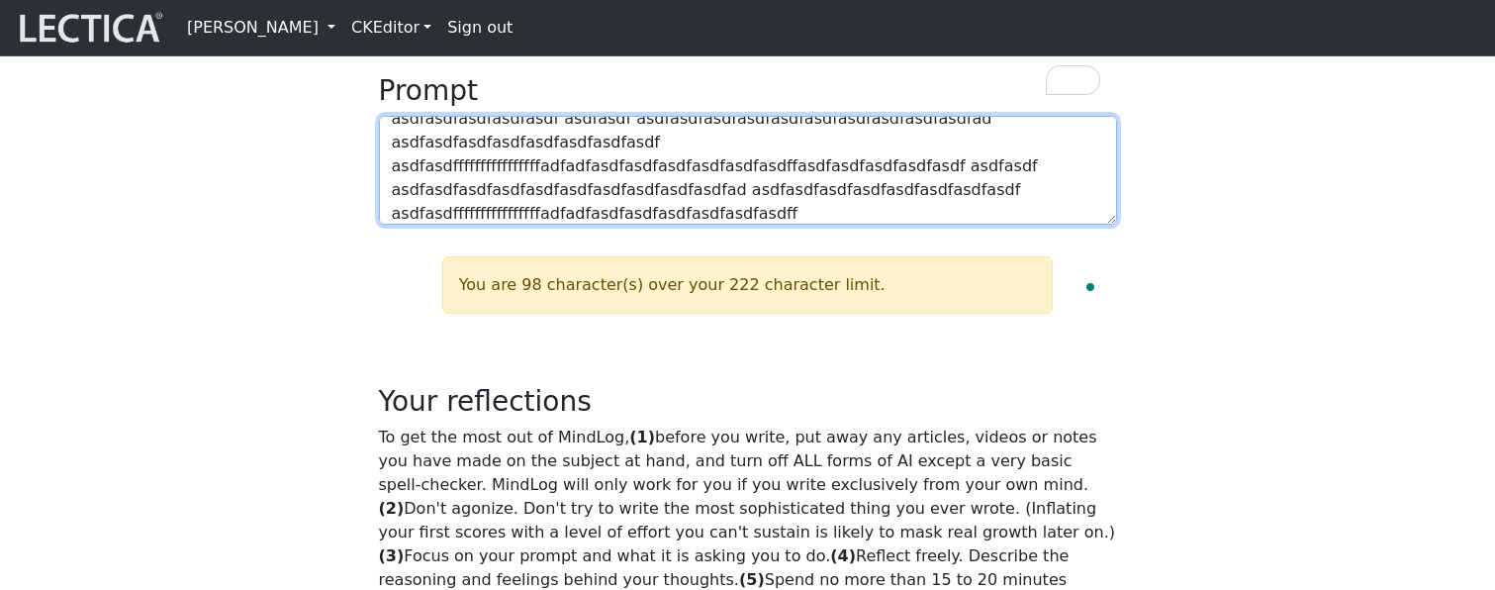
paste textarea "asdfasdfasdfasdfasdf asdfasdf asdfasdfasdfasdfasdfasdfasdfasdfasdfasdfad asdfas…"
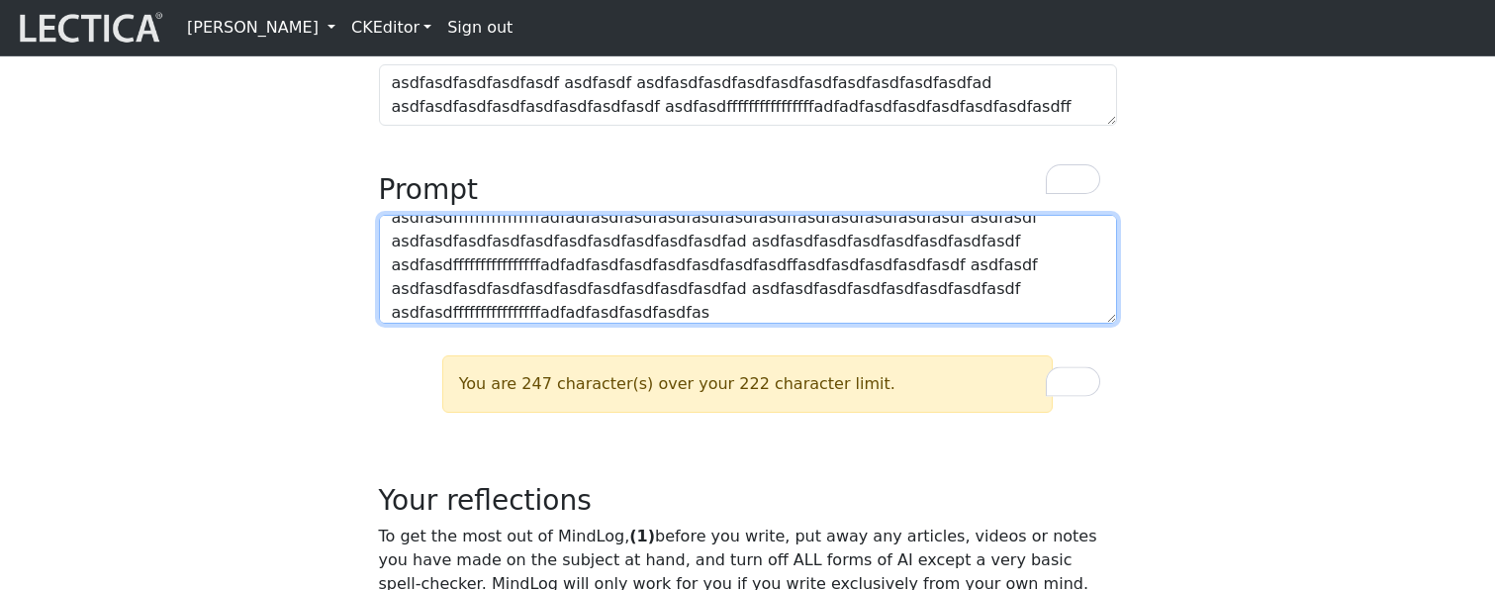
scroll to position [814, 0]
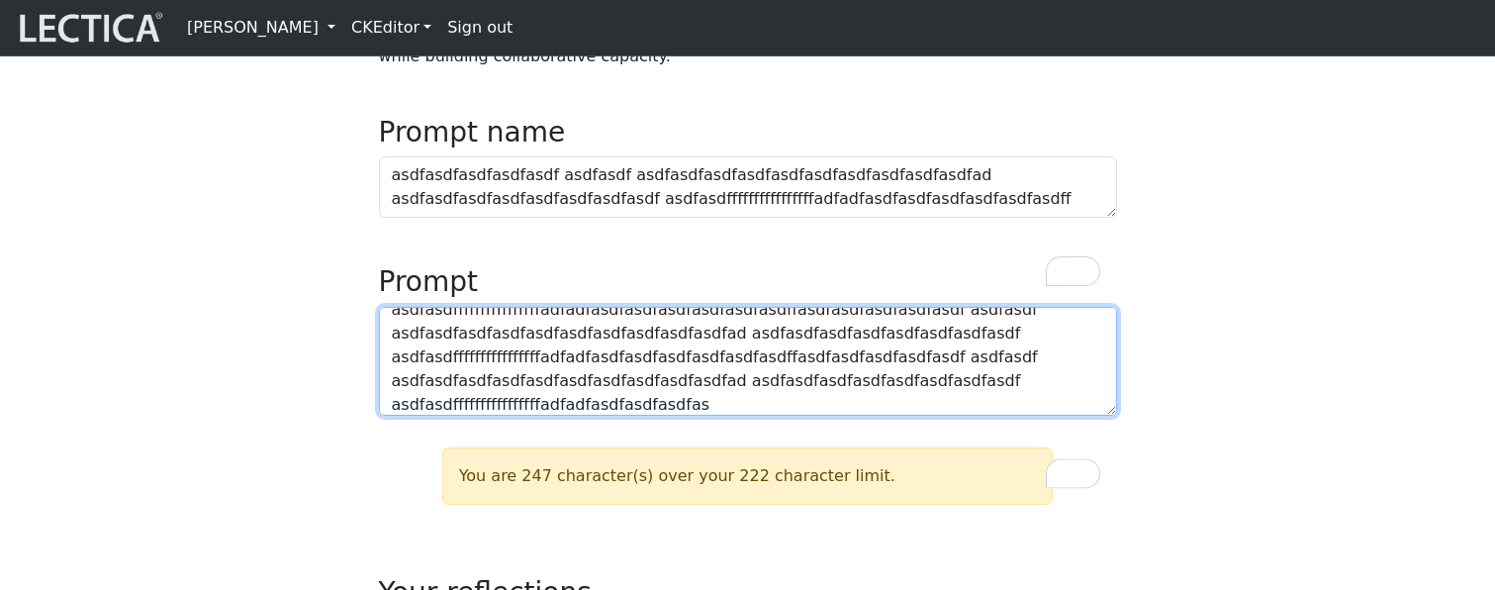
type textarea "asdfasdfasdfasdfasdf asdfasdf asdfasdfasdfasdfasdfasdfasdfasdfasdfasdfad asdfas…"
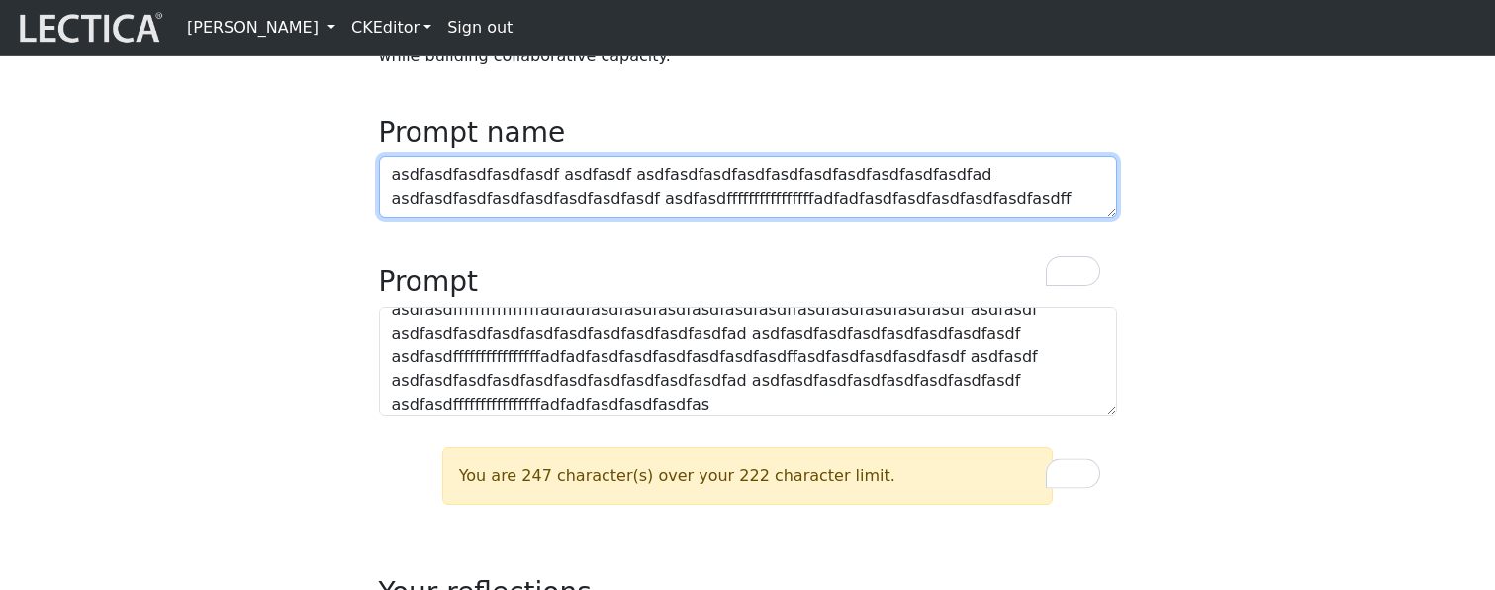
click at [1003, 218] on textarea "asdfasdfasdfasdfasdf asdfasdf asdfasdfasdfasdfasdfasdfasdfasdfasdfasdfad asdfas…" at bounding box center [748, 186] width 738 height 61
paste textarea "asdfasdfasdfasdf asdfasdf asdfasdfasdfasdfasdfasdfasdfasdfasdfasdfad asdfasdfas…"
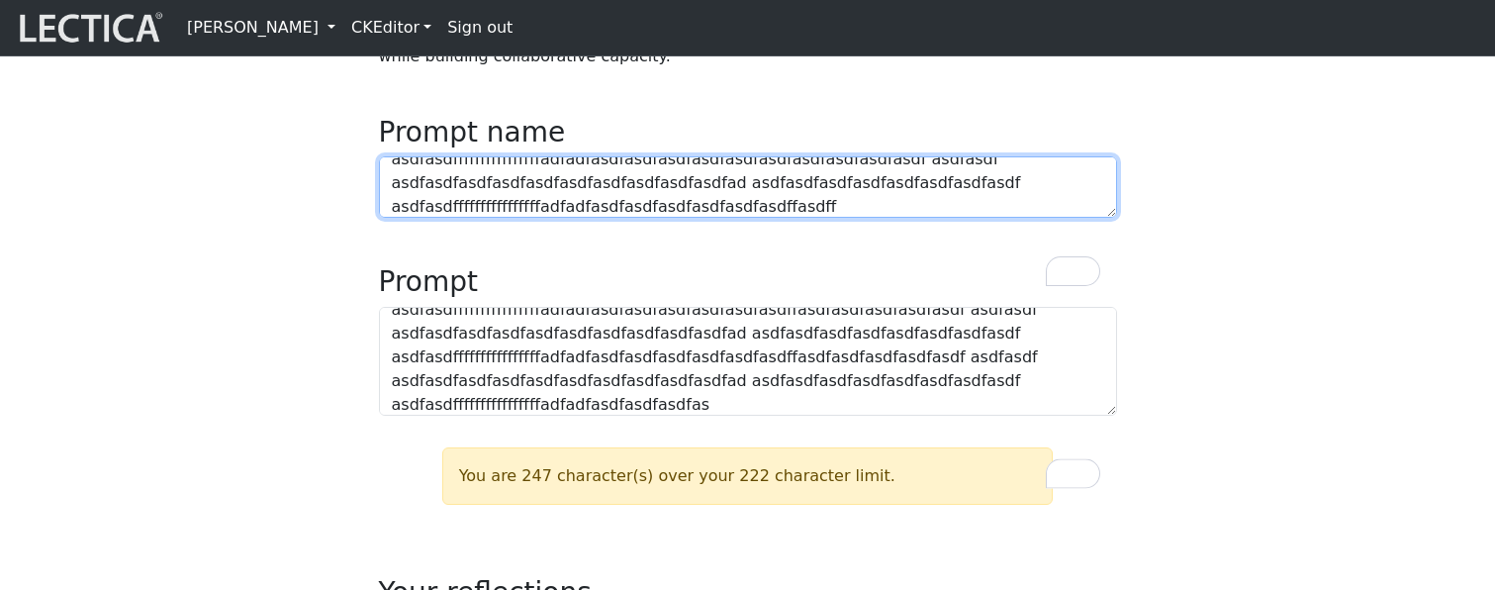
scroll to position [63, 0]
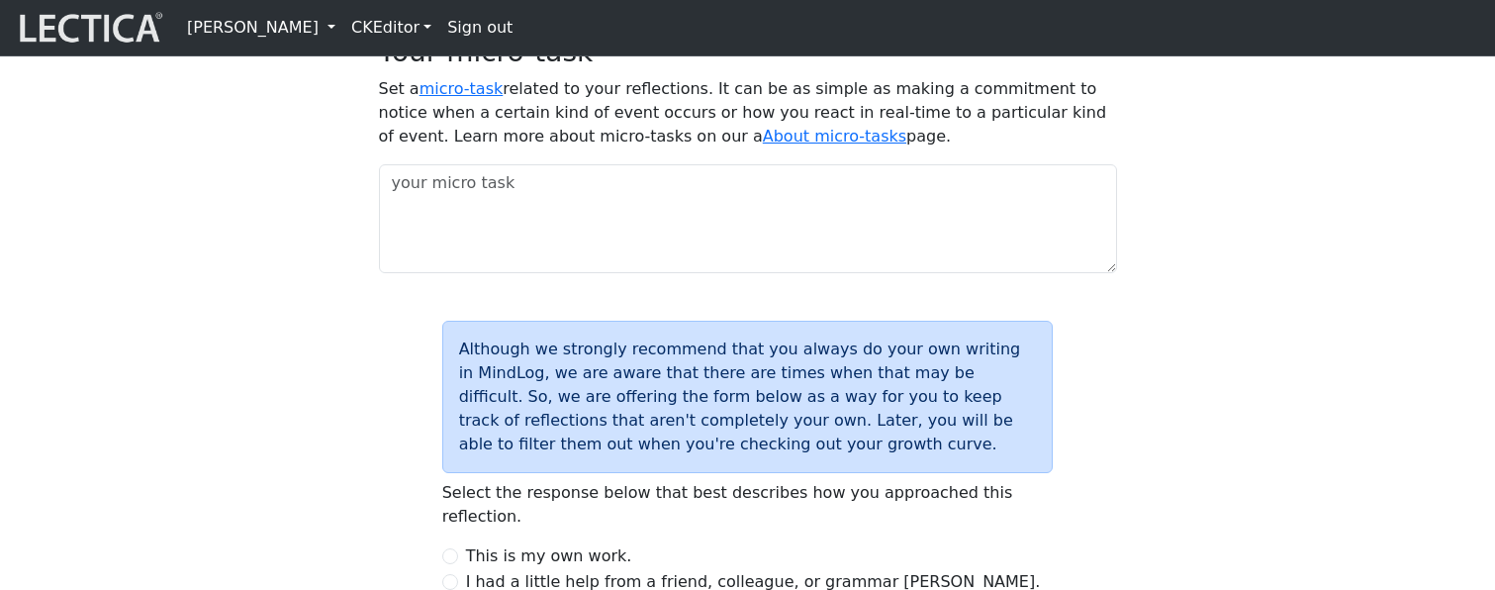
type textarea "asdfasdfasdfasdfasdf asdfasdf asdfasdfasdfasdfasdfasdfasdfasdfasdfasdfad asdfas…"
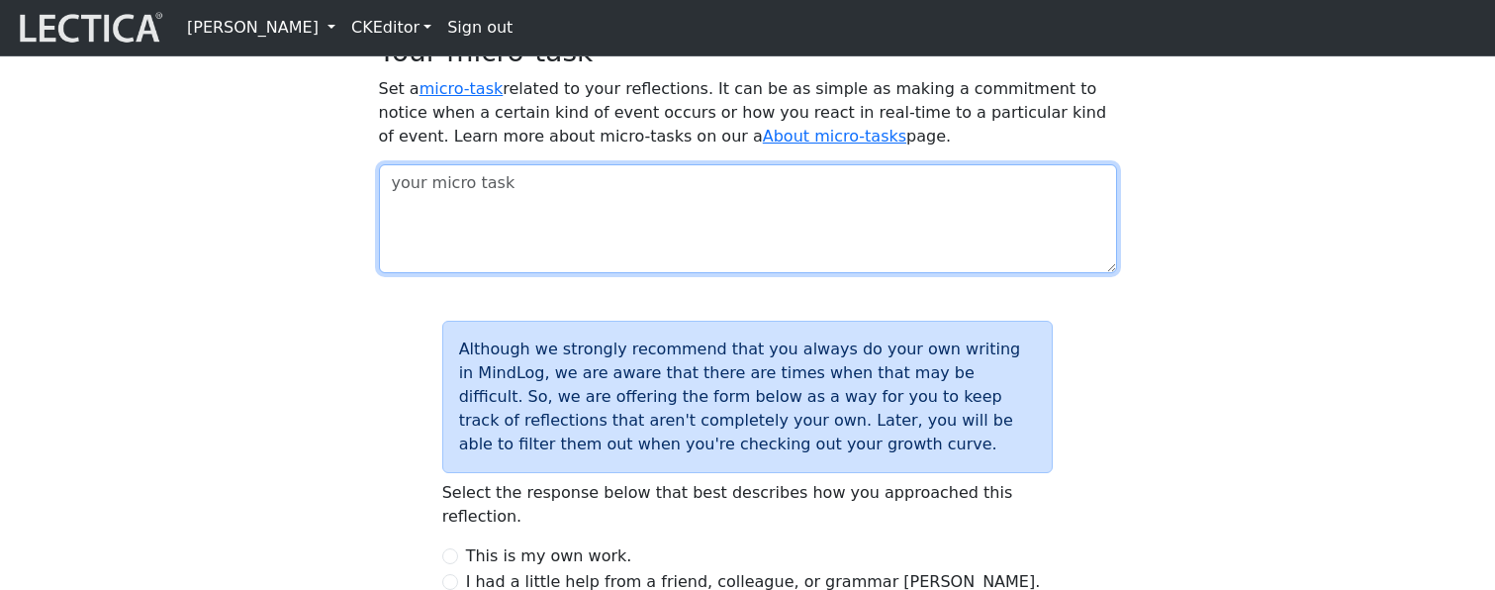
click at [844, 273] on textarea at bounding box center [748, 218] width 738 height 109
paste textarea "asdfasdfasdfasdfasdf asdfasdf asdfasdfasdfasdfasdfasdfasdfasdfasdfasdfad asdfas…"
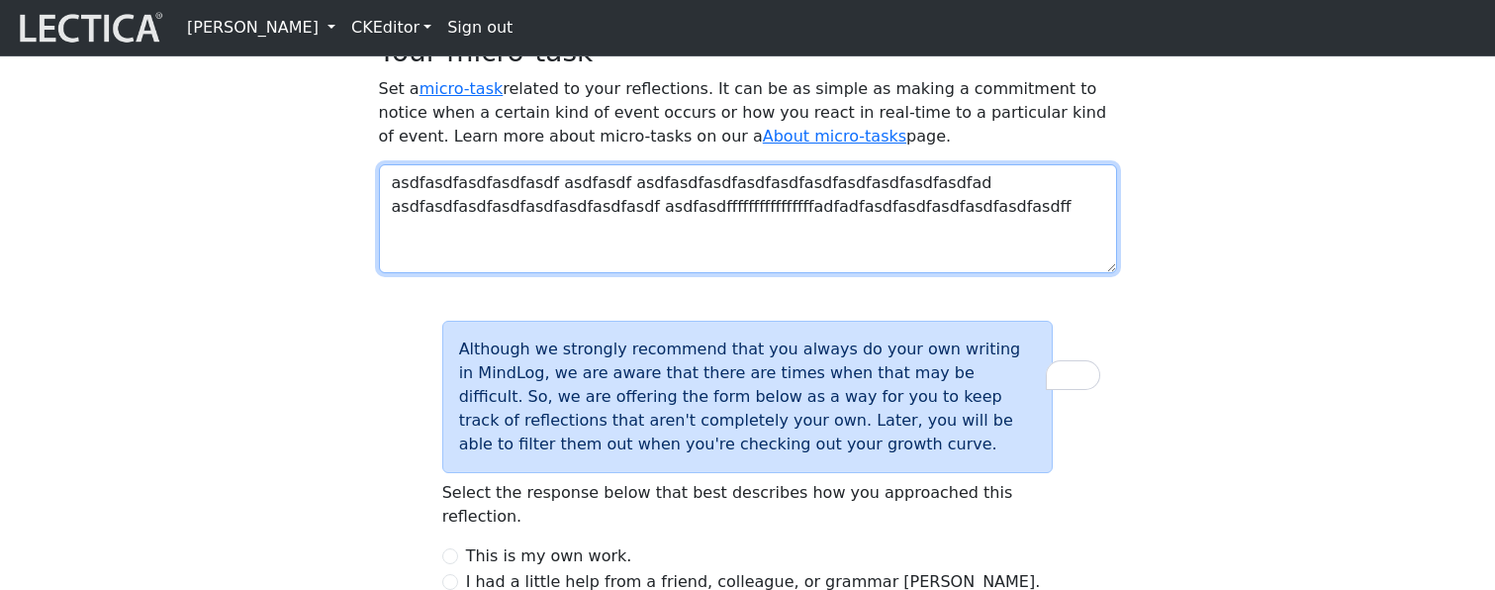
paste textarea "asdfasdfasdfasdfasdf asdfasdf asdfasdfasdfasdfasdfasdfasdfasdfasdfasdfad asdfas…"
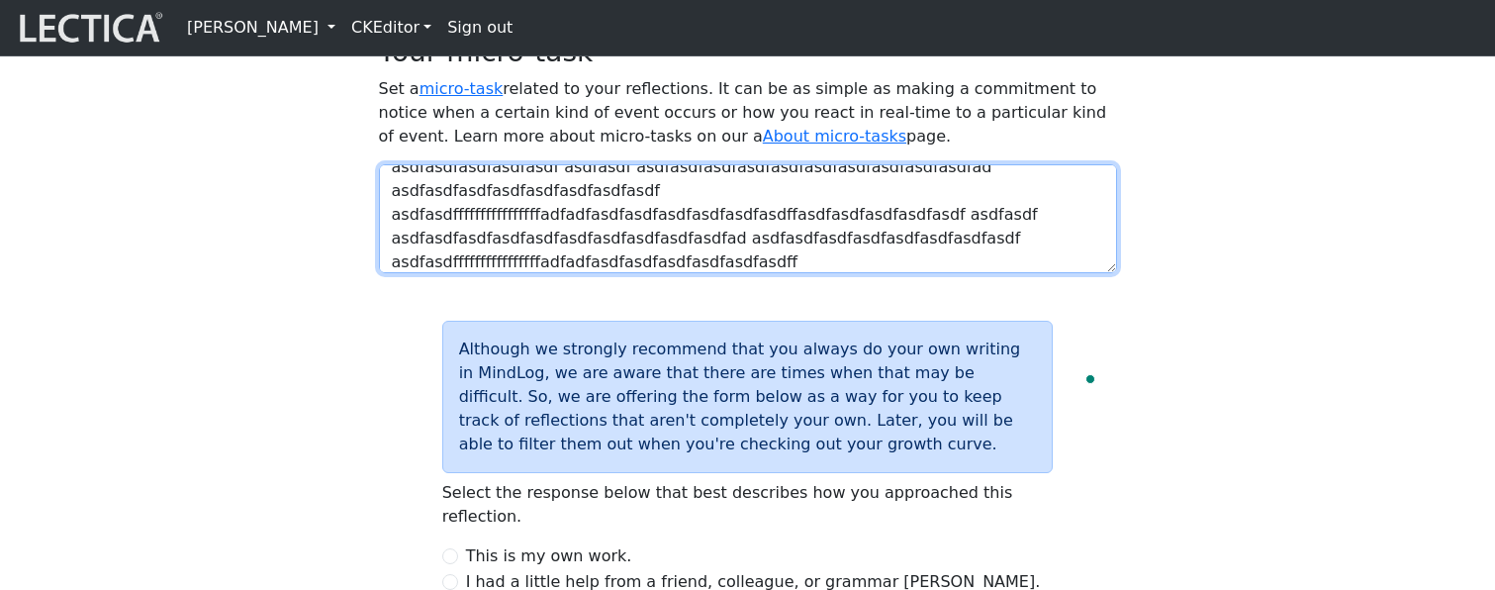
paste textarea "asdfasdfasdfasdfasdf asdfasdf asdfasdfasdfasdfasdfasdfasdfasdfasdfasdfad asdfas…"
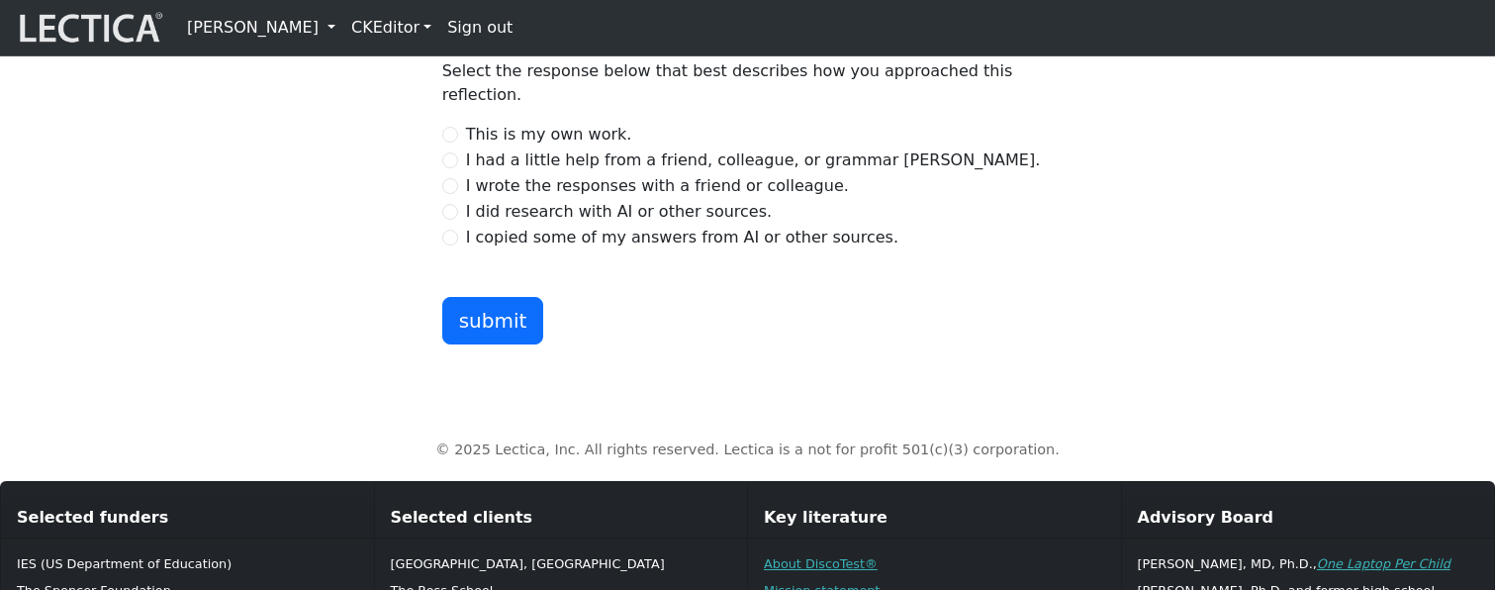
type textarea "asdfasdfasdfasdfasdf asdfasdf asdfasdfasdfasdfasdfasdfasdfasdfasdfasdfad asdfas…"
